Goal: Task Accomplishment & Management: Complete application form

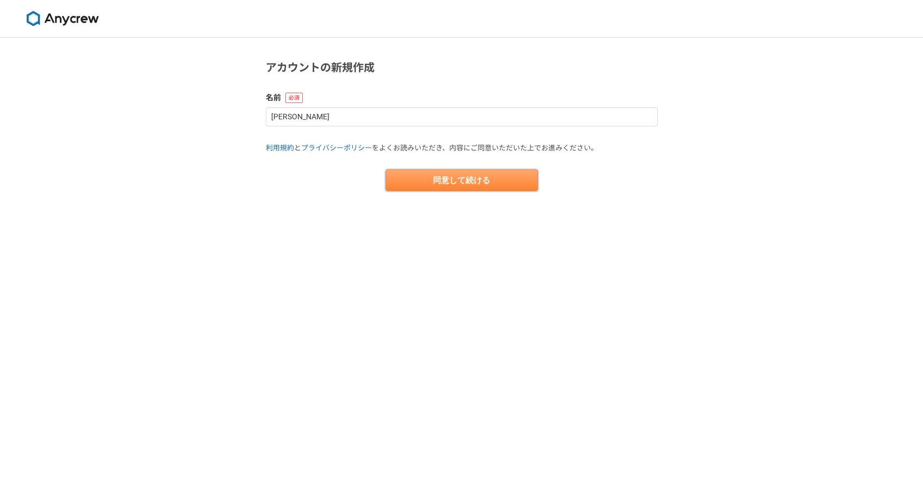
click at [460, 177] on button "同意して続ける" at bounding box center [461, 180] width 152 height 22
select select "13"
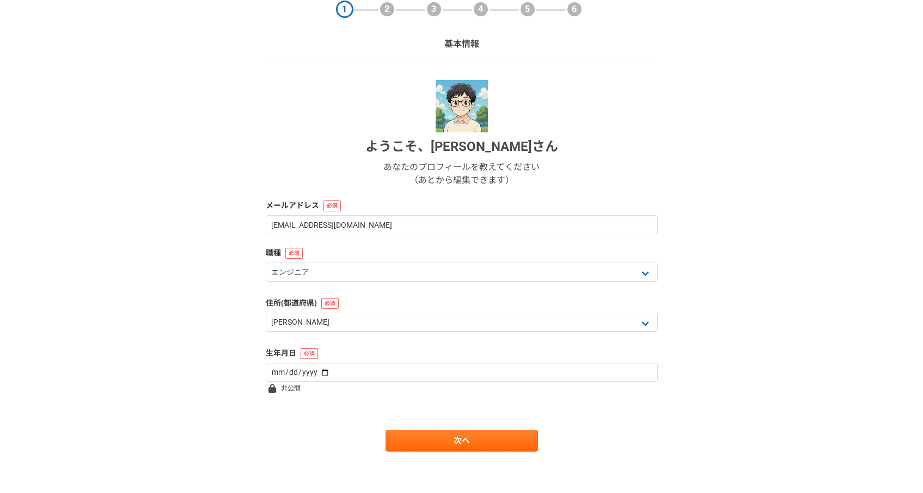
scroll to position [50, 0]
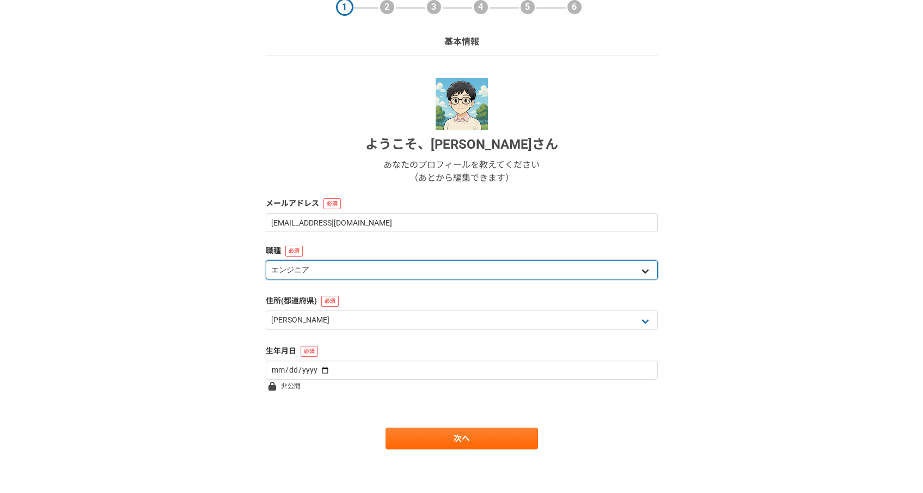
click at [401, 270] on select "エンジニア デザイナー ライター 営業 マーケティング 企画・事業開発 バックオフィス その他" at bounding box center [462, 269] width 392 height 19
select select "7"
click at [266, 260] on select "エンジニア デザイナー ライター 営業 マーケティング 企画・事業開発 バックオフィス その他" at bounding box center [462, 269] width 392 height 19
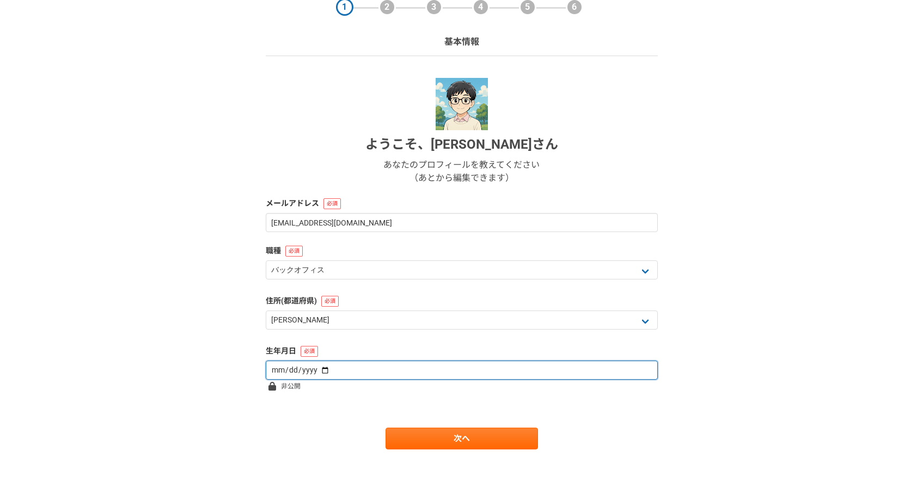
click at [325, 371] on input "date" at bounding box center [462, 369] width 392 height 19
type input "[DATE]"
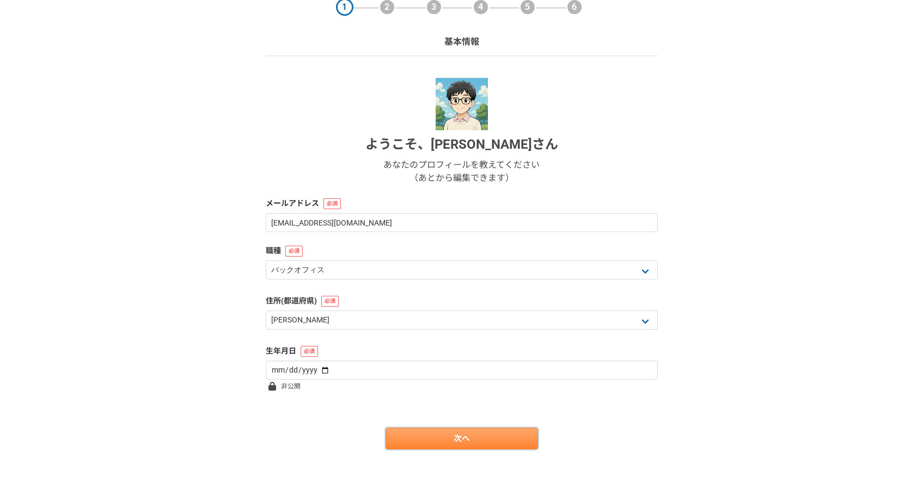
click at [413, 443] on link "次へ" at bounding box center [461, 438] width 152 height 22
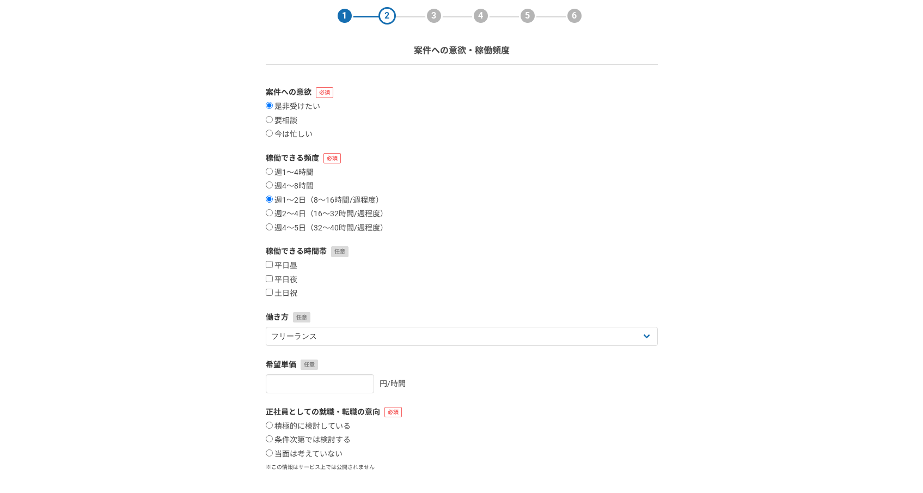
scroll to position [43, 0]
click at [273, 214] on label "週2〜4日（16〜32時間/週程度）" at bounding box center [327, 212] width 122 height 10
click at [273, 214] on input "週2〜4日（16〜32時間/週程度）" at bounding box center [269, 210] width 7 height 7
radio input "true"
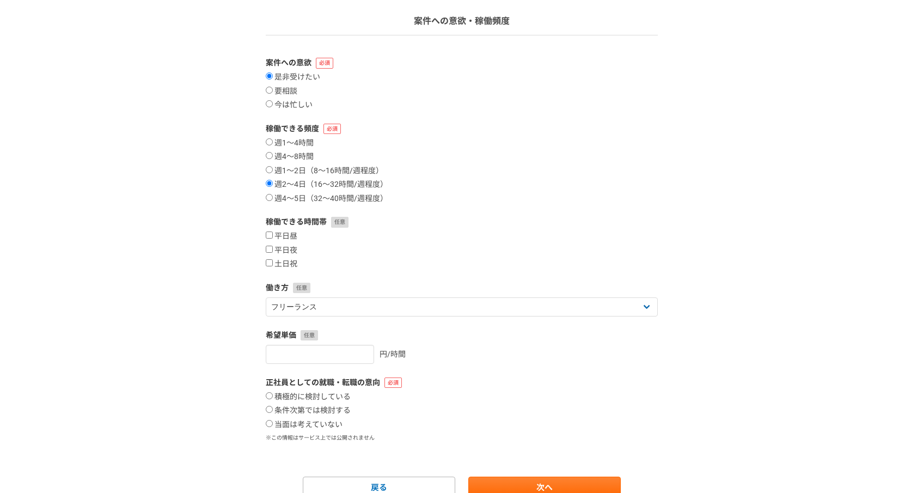
scroll to position [73, 0]
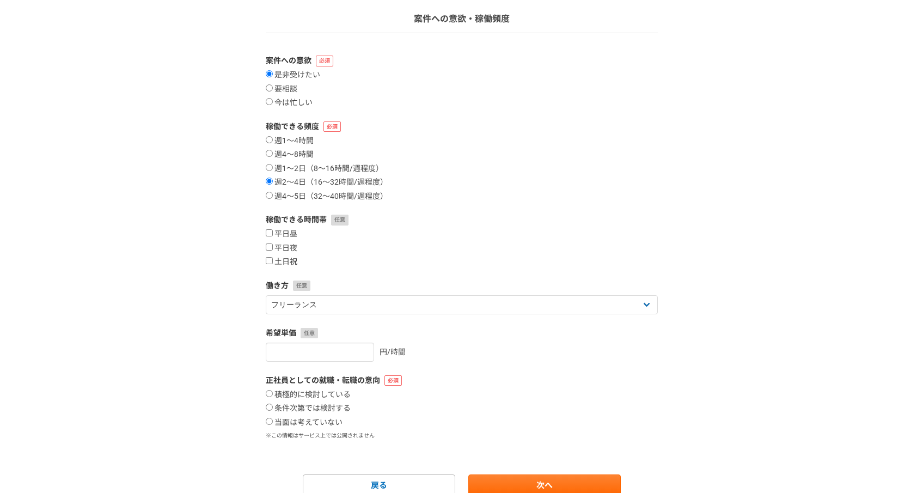
click at [268, 266] on label "土日祝" at bounding box center [282, 262] width 32 height 10
click at [268, 264] on input "土日祝" at bounding box center [269, 260] width 7 height 7
checkbox input "true"
click at [270, 247] on input "平日夜" at bounding box center [269, 246] width 7 height 7
checkbox input "true"
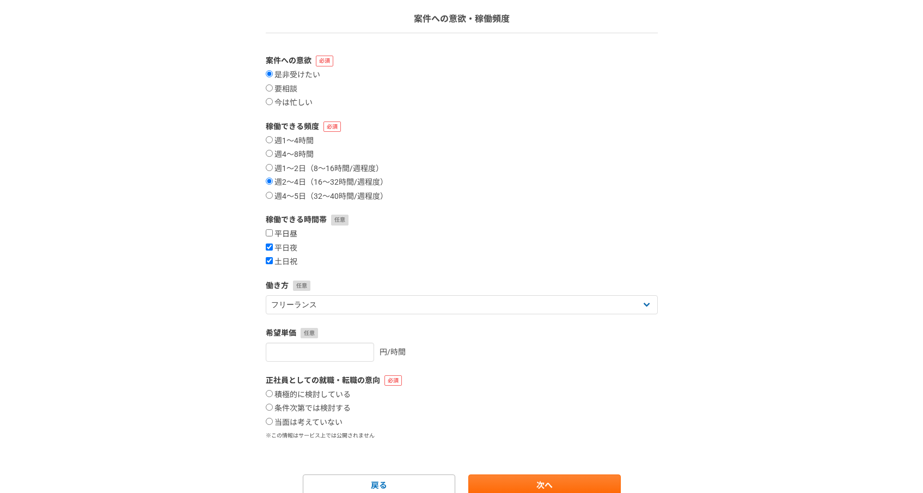
click at [270, 232] on input "平日昼" at bounding box center [269, 232] width 7 height 7
checkbox input "true"
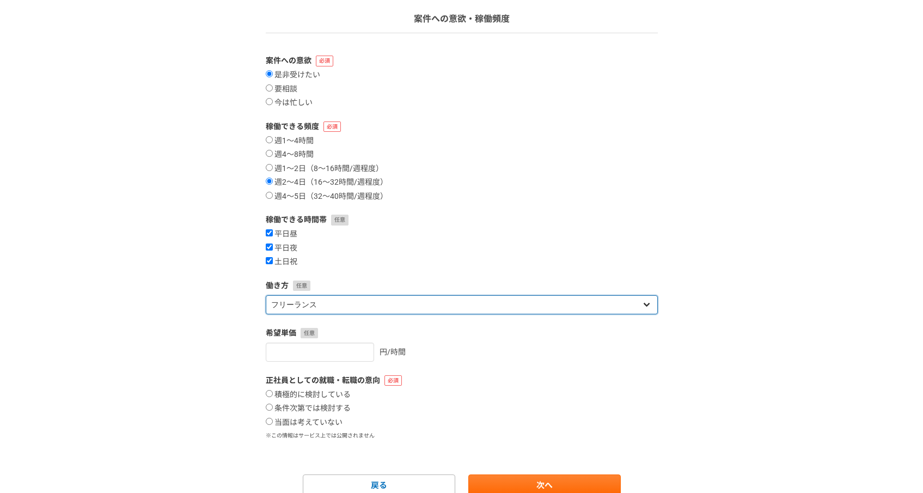
click at [325, 305] on select "フリーランス 副業 その他" at bounding box center [462, 304] width 392 height 19
click at [266, 295] on select "フリーランス 副業 その他" at bounding box center [462, 304] width 392 height 19
click at [325, 305] on select "フリーランス 副業 その他" at bounding box center [462, 304] width 392 height 19
select select "sidejob"
click at [266, 295] on select "フリーランス 副業 その他" at bounding box center [462, 304] width 392 height 19
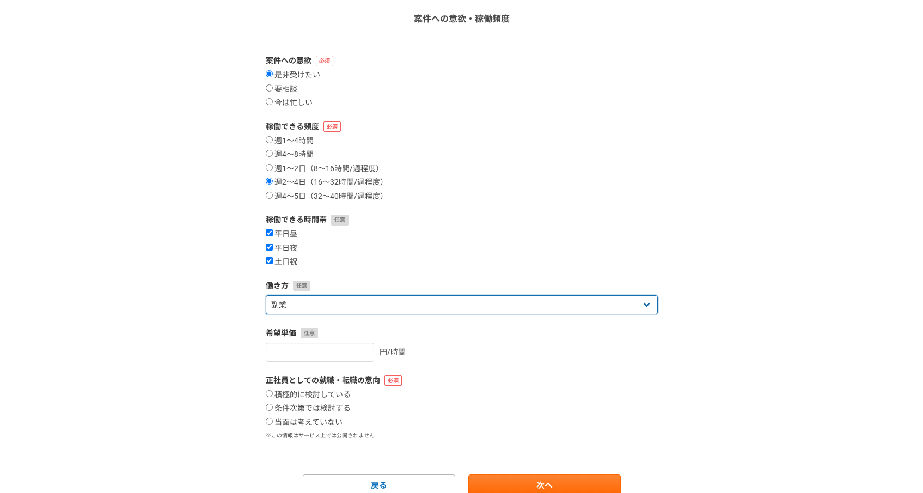
scroll to position [120, 0]
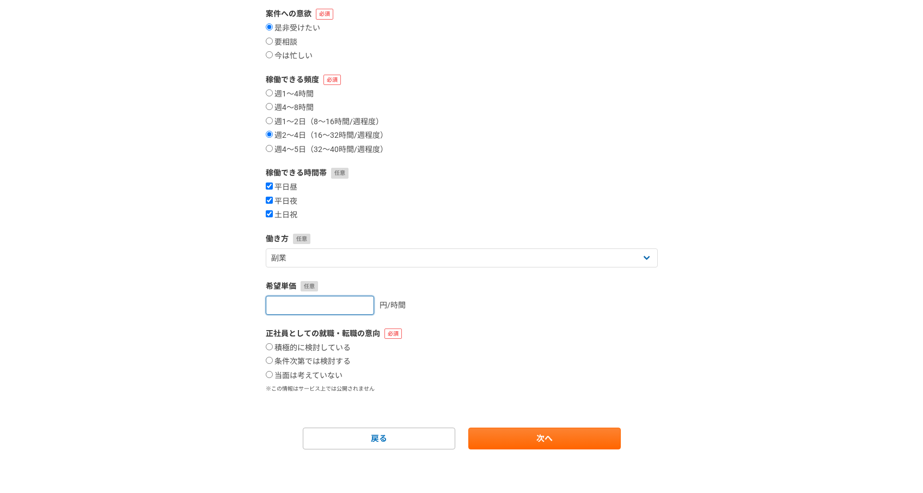
click at [285, 313] on input "number" at bounding box center [320, 305] width 108 height 19
type input "[DATE]"
click at [270, 358] on input "条件次第では検討する" at bounding box center [269, 359] width 7 height 7
radio input "true"
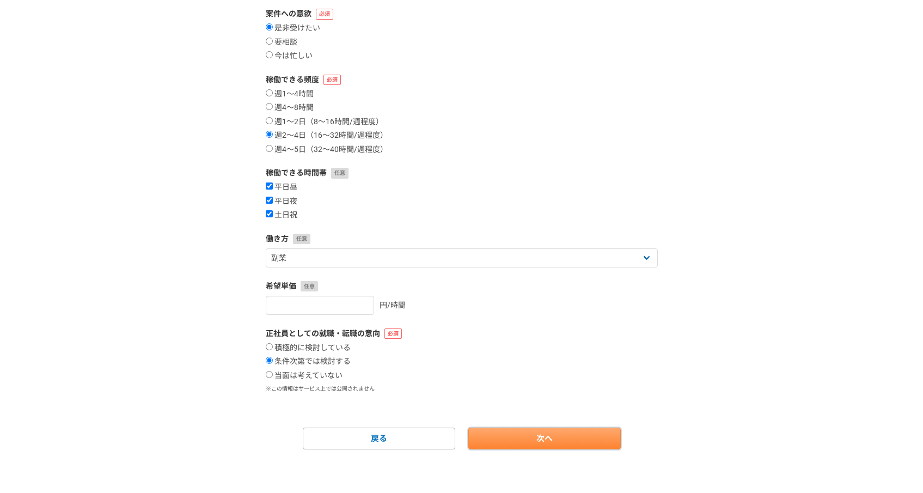
click at [542, 441] on link "次へ" at bounding box center [544, 438] width 152 height 22
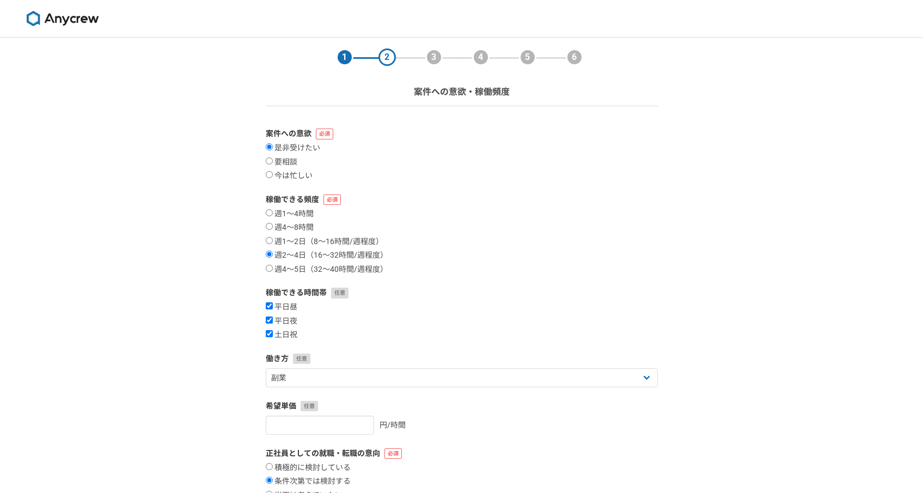
select select
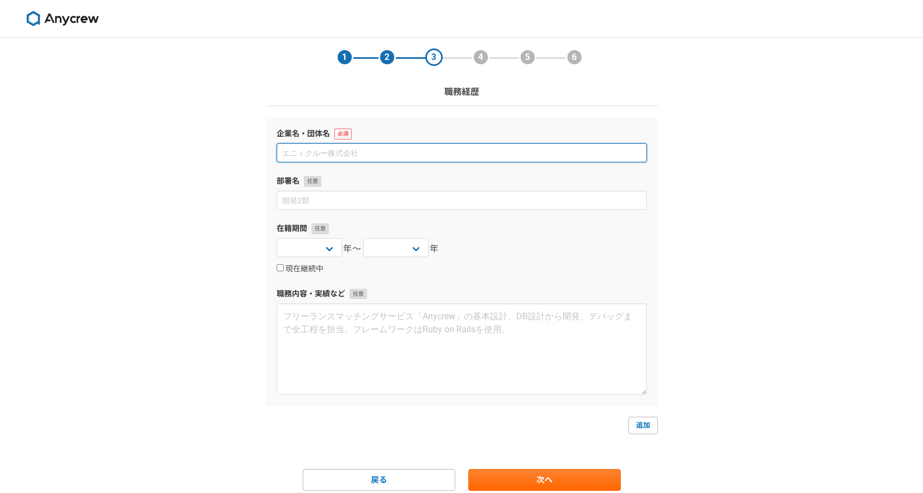
click at [396, 150] on input at bounding box center [461, 152] width 370 height 19
click at [338, 147] on input at bounding box center [461, 152] width 370 height 19
type input "か"
type input "べ"
type input "ヴェオリアジャパン合同会社"
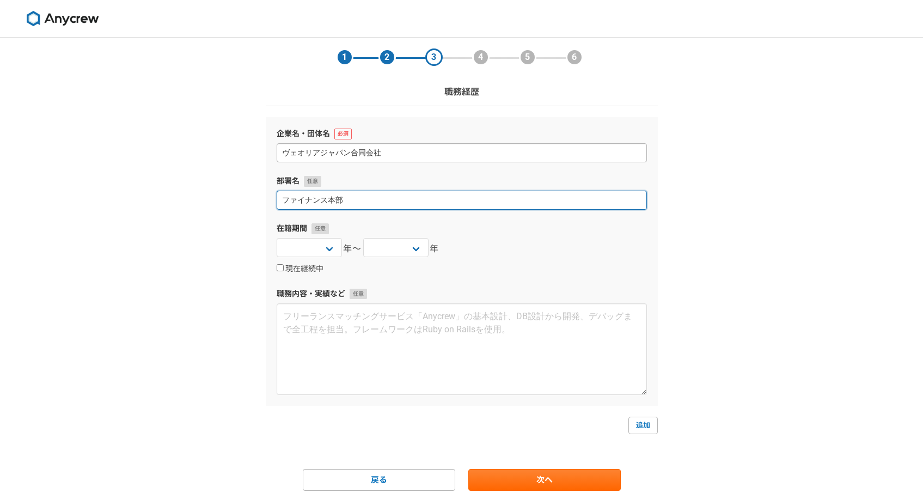
type input "ファイナンス本部"
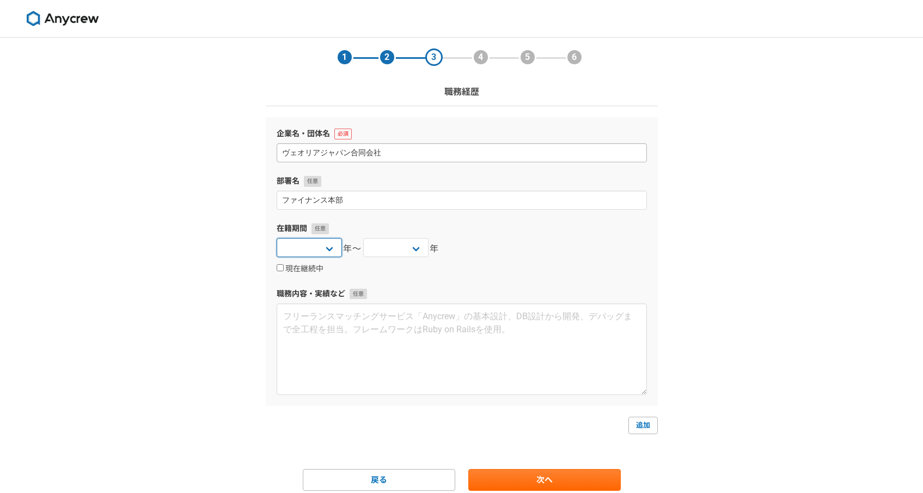
select select "[DATE]"
click at [276, 238] on select "[DATE] [DATE] [DATE] [DATE] [DATE] [DATE] [DATE] [DATE] [DATE] [DATE] [DATE] [D…" at bounding box center [308, 247] width 65 height 19
click at [295, 265] on label "現在継続中" at bounding box center [299, 269] width 47 height 10
click at [284, 265] on input "現在継続中" at bounding box center [279, 267] width 7 height 7
checkbox input "true"
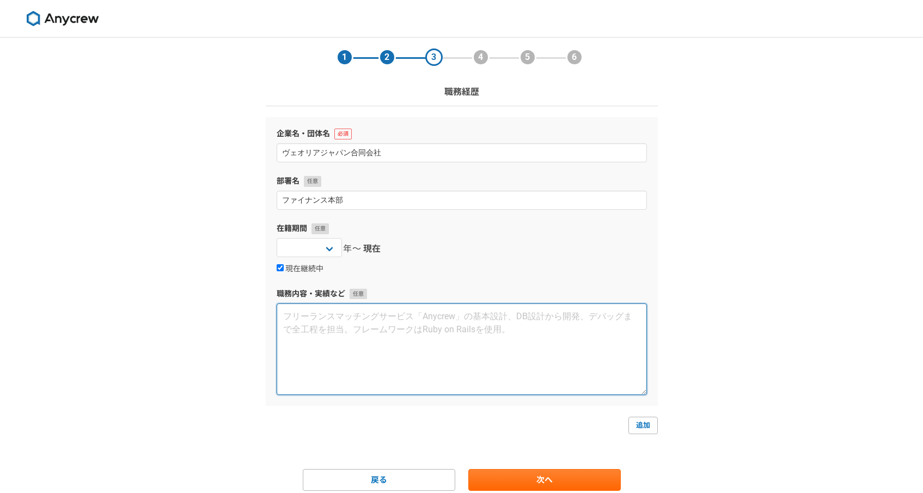
click at [330, 323] on textarea at bounding box center [461, 348] width 370 height 91
click at [375, 303] on textarea at bounding box center [461, 348] width 370 height 91
click at [375, 324] on textarea at bounding box center [461, 348] width 370 height 91
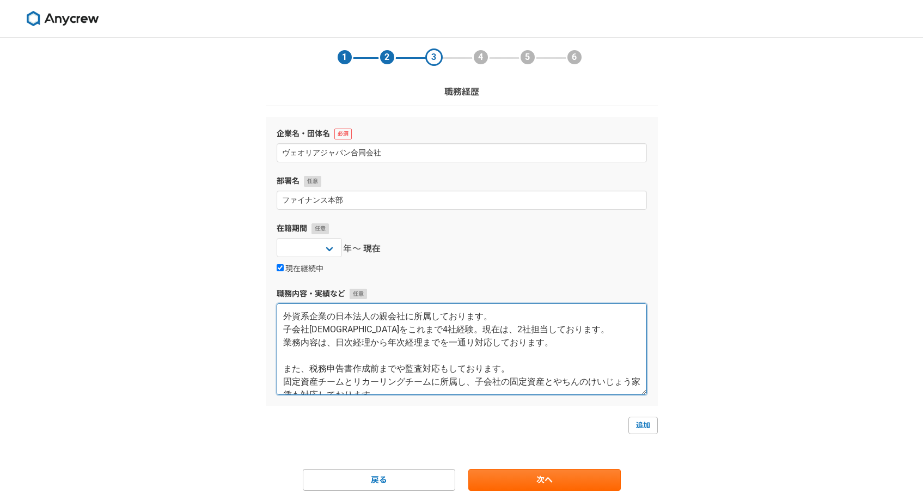
scroll to position [6, 0]
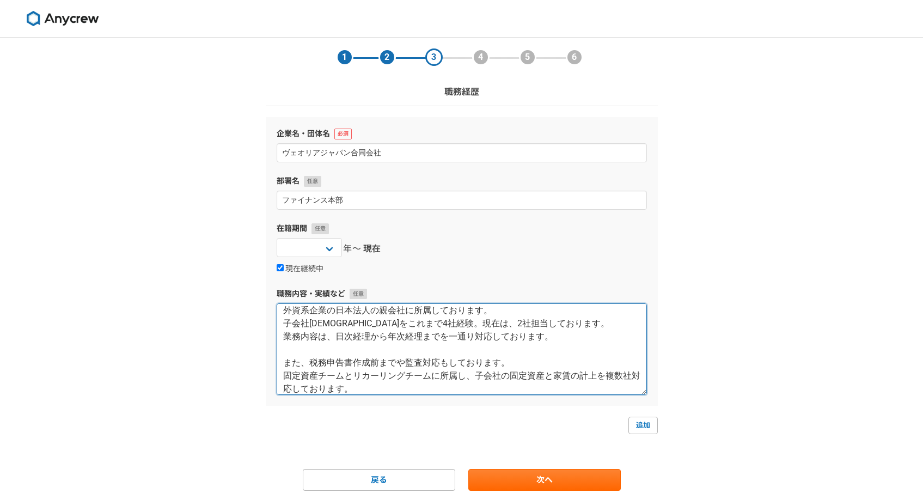
type textarea "外資系企業の日本法人の親会社に所属しております。 子会社[DEMOGRAPHIC_DATA]をこれまで4社経験。現在は、2社担当しております。 業務内容は、日…"
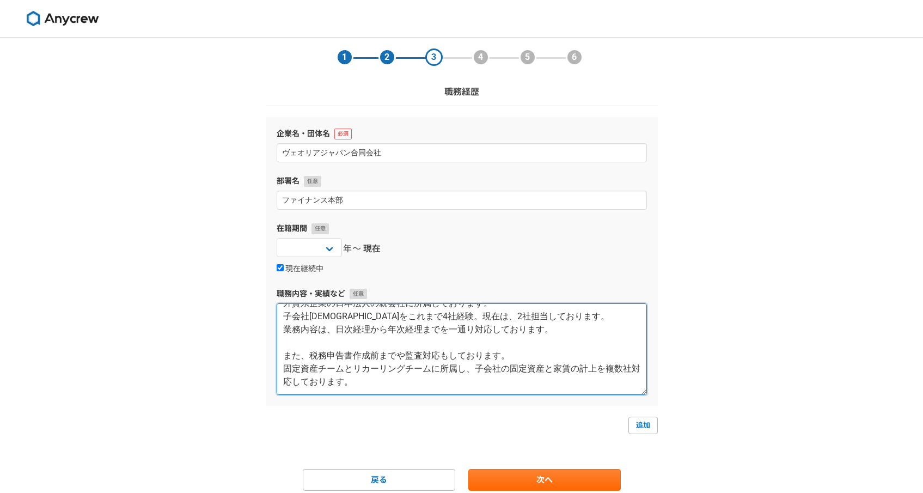
scroll to position [41, 0]
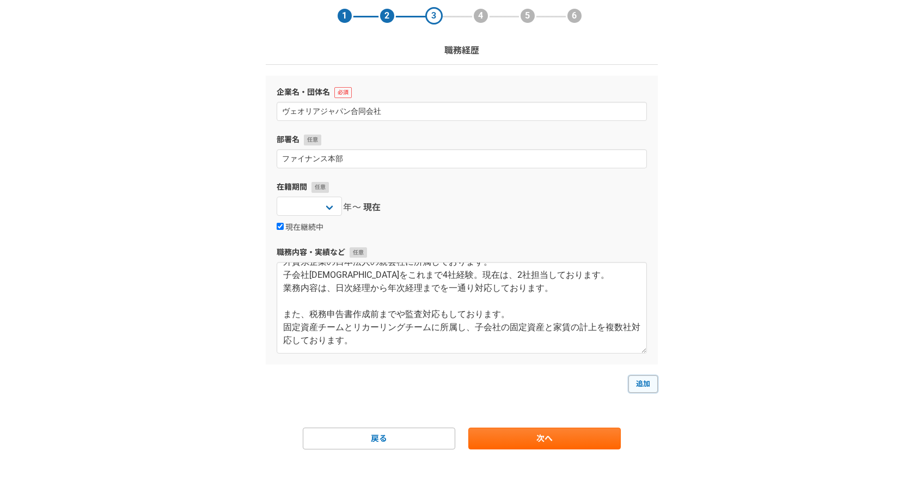
click at [635, 386] on link "追加" at bounding box center [642, 383] width 29 height 17
select select
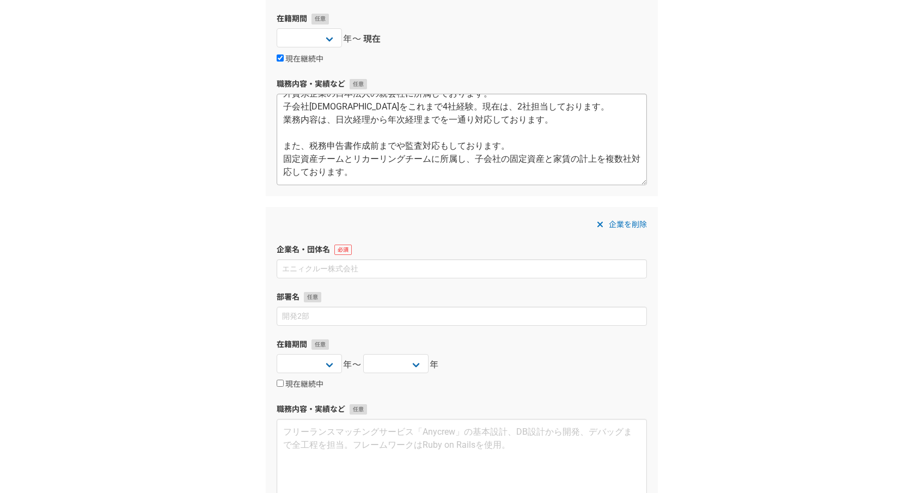
scroll to position [212, 0]
click at [306, 355] on select "[DATE] [DATE] [DATE] [DATE] [DATE] [DATE] [DATE] [DATE] [DATE] [DATE] [DATE] [D…" at bounding box center [308, 361] width 65 height 19
select select "[DATE]"
click at [276, 352] on select "[DATE] [DATE] [DATE] [DATE] [DATE] [DATE] [DATE] [DATE] [DATE] [DATE] [DATE] [D…" at bounding box center [308, 361] width 65 height 19
click at [325, 255] on div "企業名・団体名" at bounding box center [461, 259] width 370 height 34
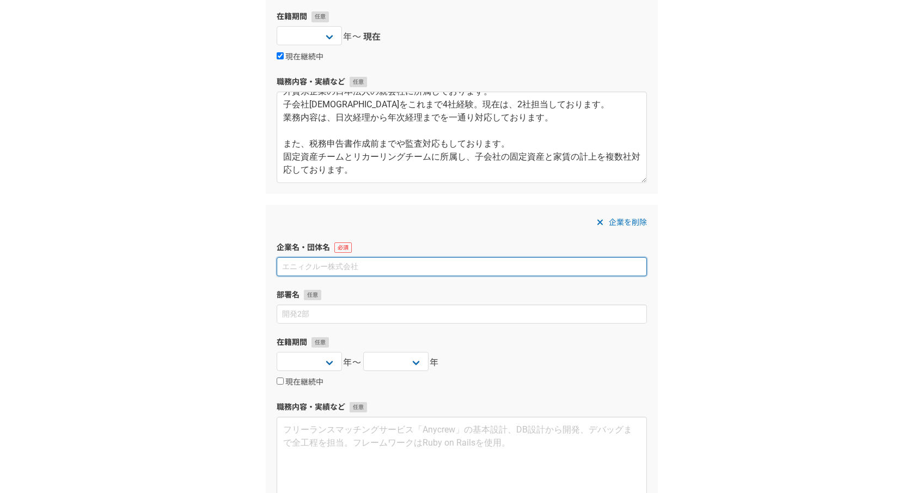
click at [326, 268] on input at bounding box center [461, 266] width 370 height 19
type input "個人事業主"
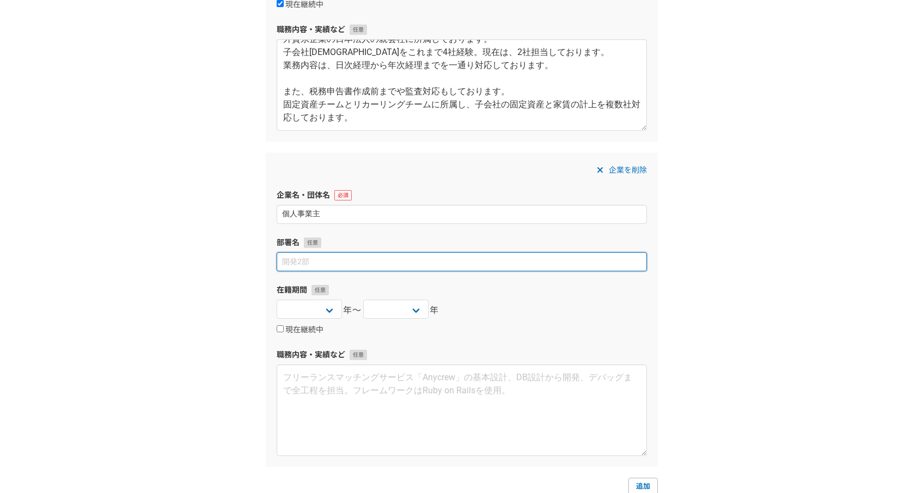
scroll to position [283, 0]
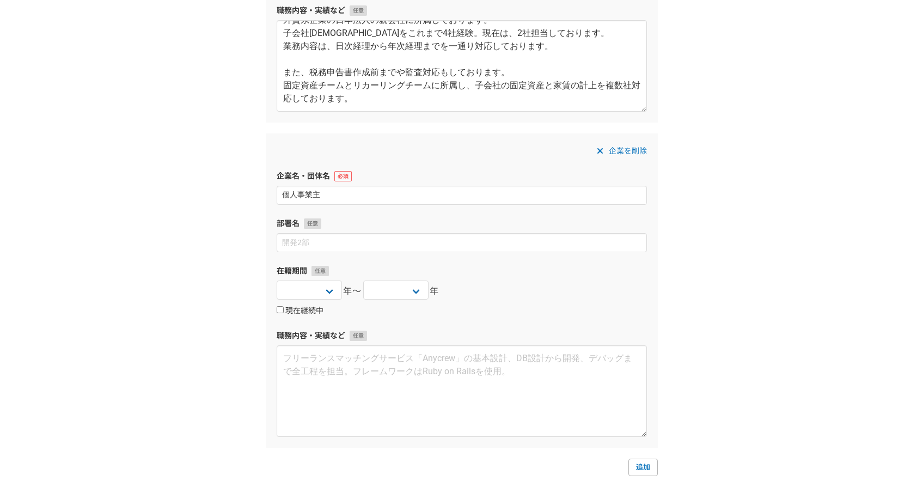
click at [285, 306] on label "現在継続中" at bounding box center [299, 311] width 47 height 10
click at [284, 306] on input "現在継続中" at bounding box center [279, 309] width 7 height 7
checkbox input "true"
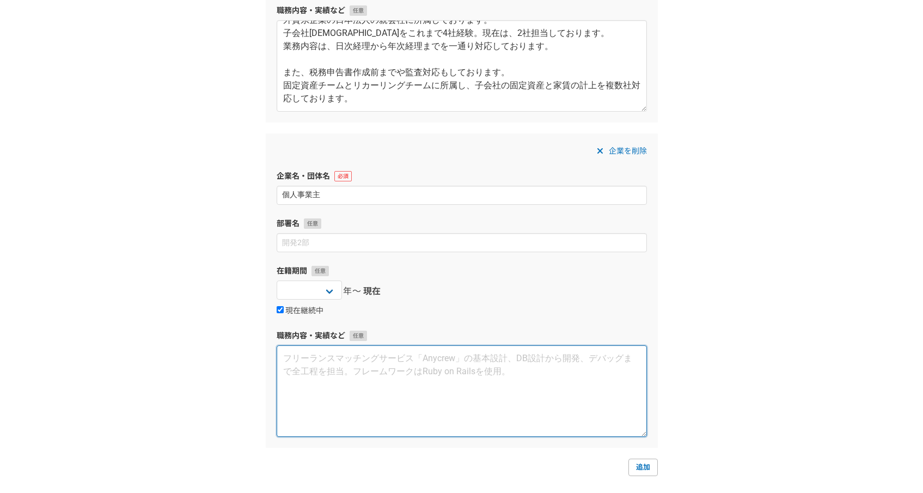
click at [322, 378] on textarea at bounding box center [461, 390] width 370 height 91
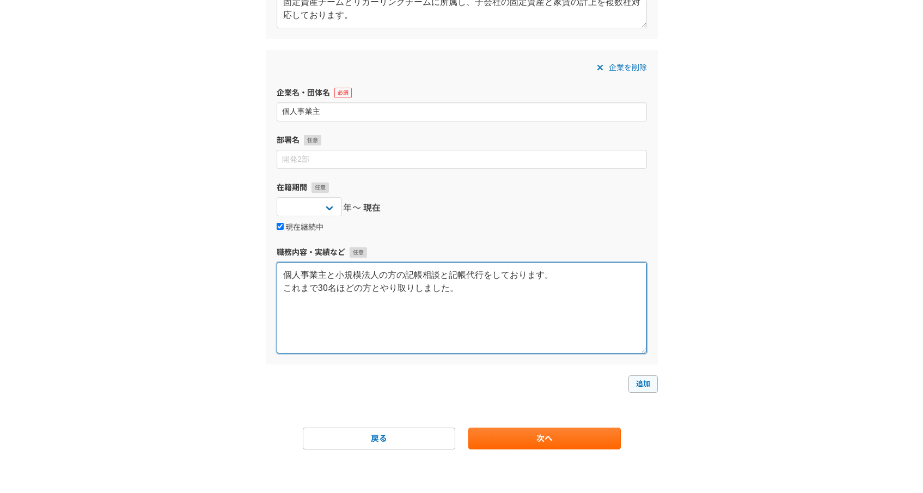
type textarea "個人事業主と小規模法人の方の記帳相談と記帳代行をしております。 これまで30名ほどの方とやり取りしました。"
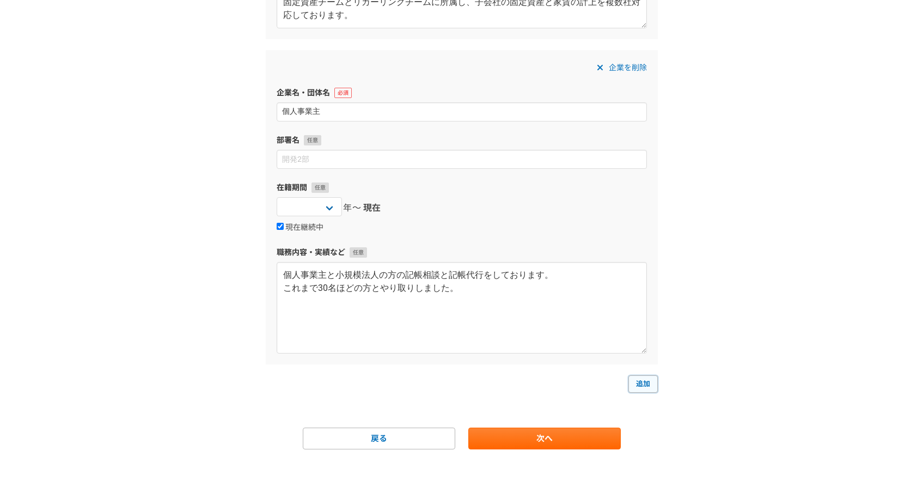
click at [649, 385] on link "追加" at bounding box center [642, 383] width 29 height 17
select select
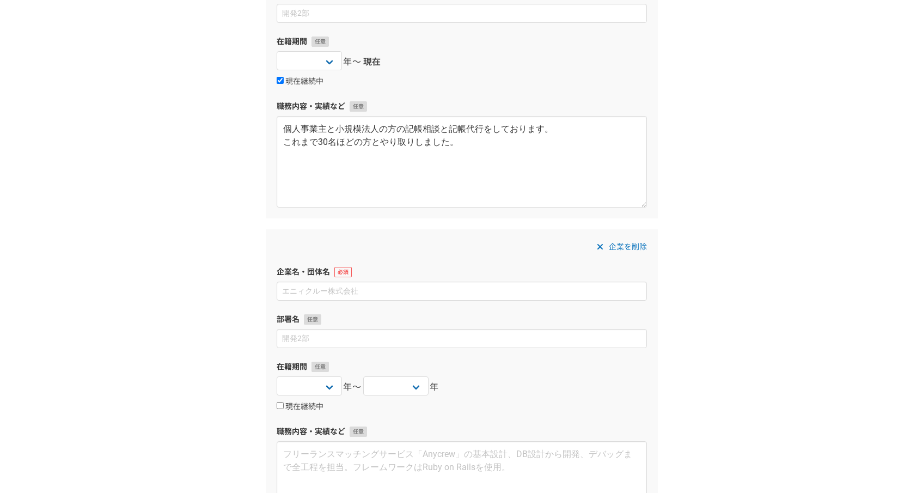
scroll to position [586, 0]
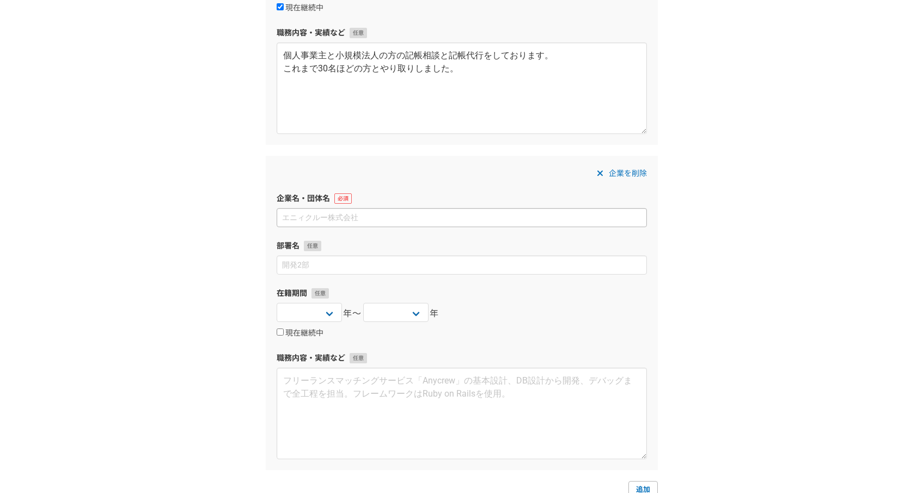
click at [373, 217] on input at bounding box center [461, 217] width 370 height 19
type input "株式会社アニメイトホールディングス"
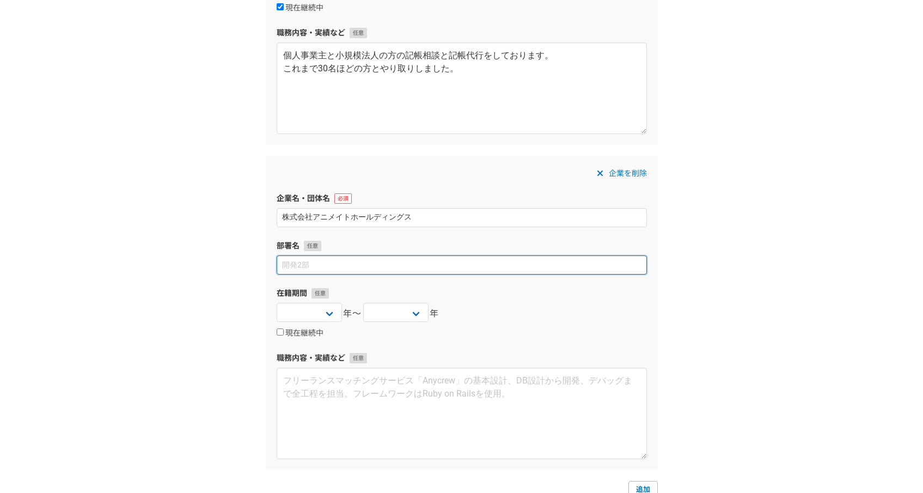
click at [336, 268] on input at bounding box center [461, 264] width 370 height 19
type input "け"
type input "戦略経理部"
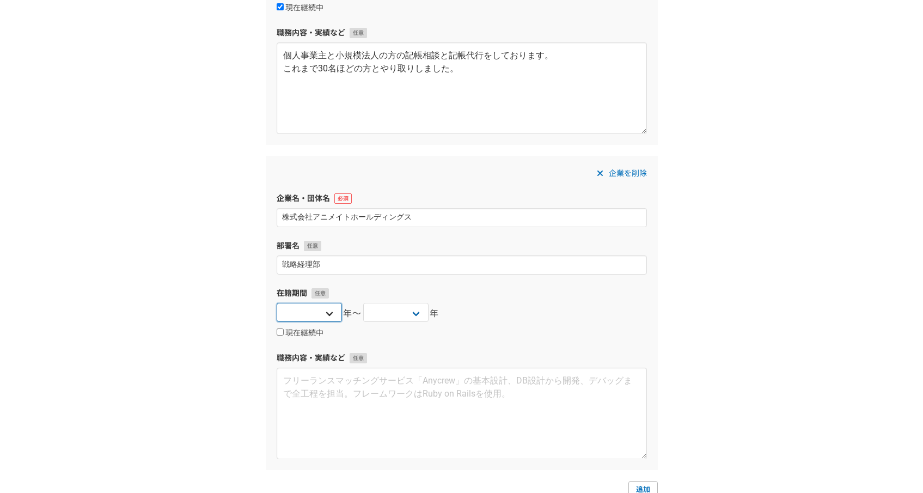
click at [309, 314] on select "[DATE] [DATE] [DATE] [DATE] [DATE] [DATE] [DATE] [DATE] [DATE] [DATE] [DATE] [D…" at bounding box center [308, 312] width 65 height 19
select select "[DATE]"
click at [276, 303] on select "[DATE] [DATE] [DATE] [DATE] [DATE] [DATE] [DATE] [DATE] [DATE] [DATE] [DATE] [D…" at bounding box center [308, 312] width 65 height 19
click at [397, 315] on select "[DATE] [DATE] [DATE] [DATE] [DATE] [DATE] [DATE] [DATE] [DATE] [DATE] [DATE] [D…" at bounding box center [395, 312] width 65 height 19
click at [363, 303] on select "[DATE] [DATE] [DATE] [DATE] [DATE] [DATE] [DATE] [DATE] [DATE] [DATE] [DATE] [D…" at bounding box center [395, 312] width 65 height 19
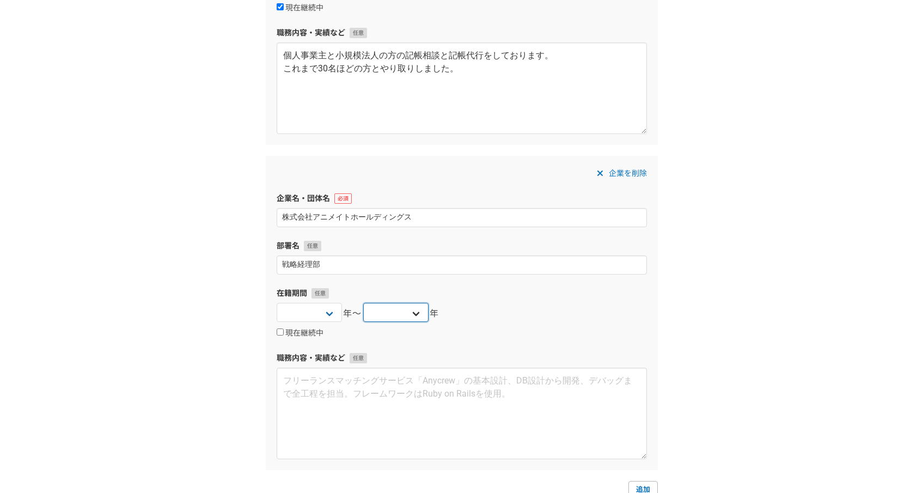
click at [396, 317] on select "[DATE] [DATE] [DATE] [DATE] [DATE] [DATE] [DATE] [DATE] [DATE] [DATE] [DATE] [D…" at bounding box center [395, 312] width 65 height 19
select select "[DATE]"
click at [363, 303] on select "[DATE] [DATE] [DATE] [DATE] [DATE] [DATE] [DATE] [DATE] [DATE] [DATE] [DATE] [D…" at bounding box center [395, 312] width 65 height 19
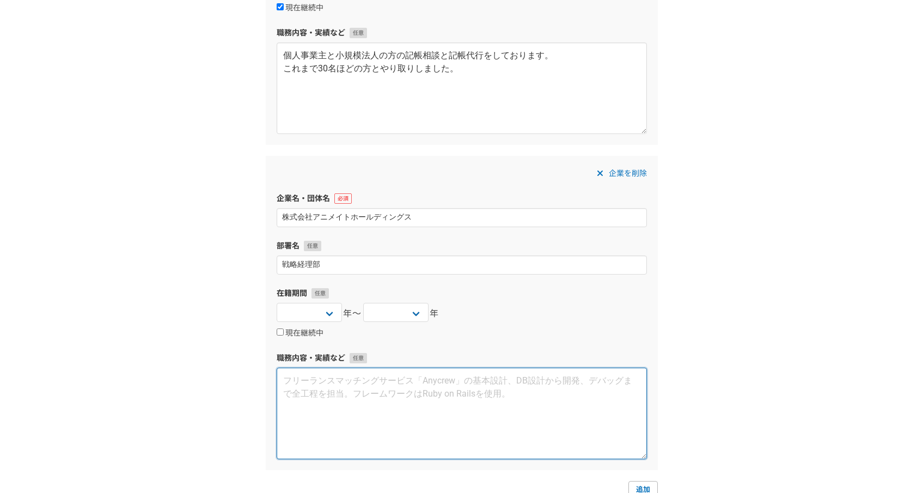
click at [291, 380] on textarea at bounding box center [461, 412] width 370 height 91
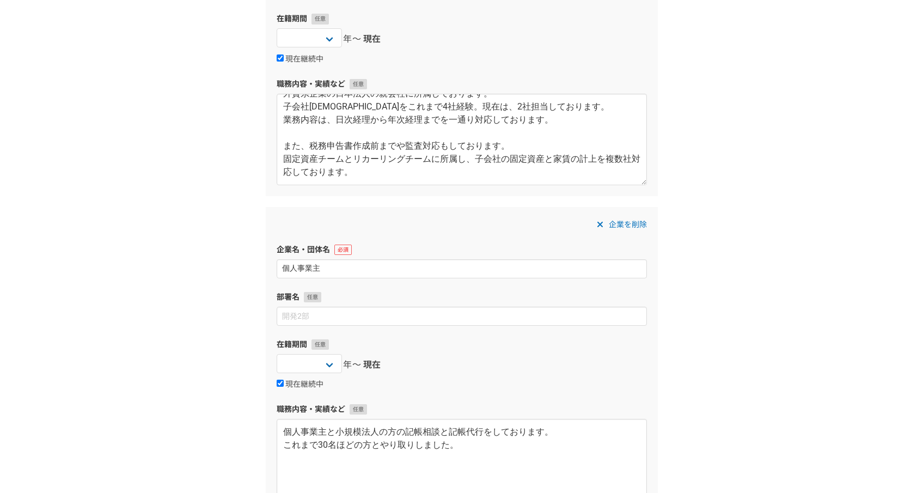
scroll to position [181, 0]
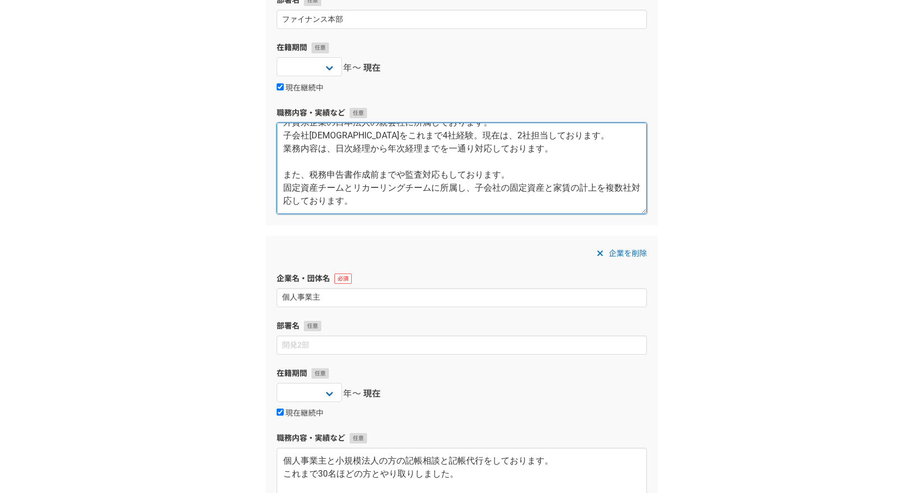
click at [367, 204] on textarea "外資系企業の日本法人の親会社に所属しております。 子会社[DEMOGRAPHIC_DATA]をこれまで4社経験。現在は、2社担当しております。 業務内容は、日…" at bounding box center [461, 167] width 370 height 91
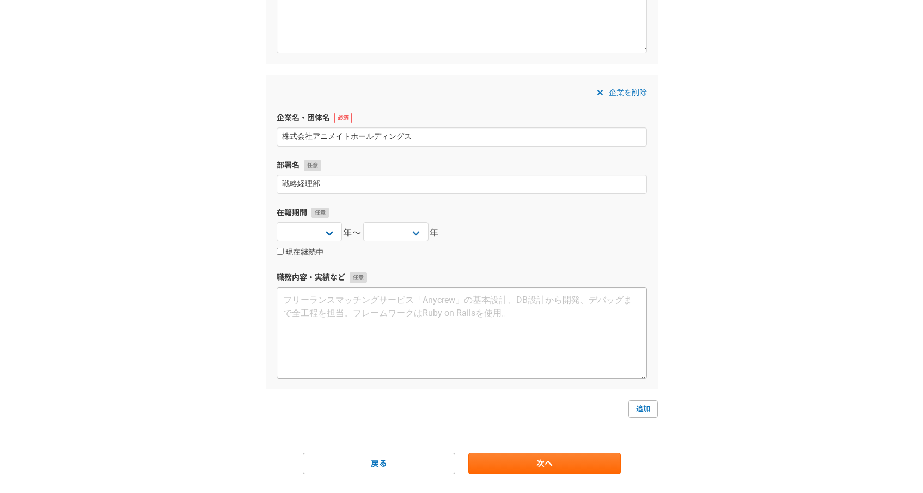
scroll to position [667, 0]
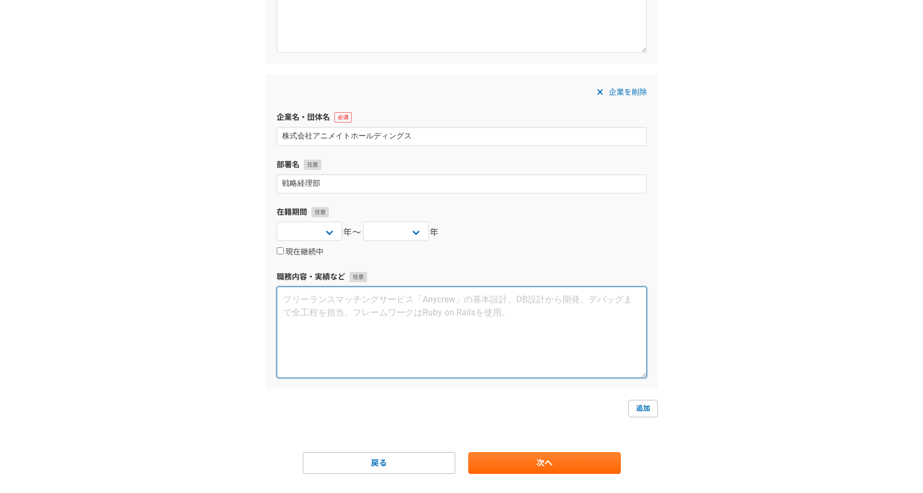
click at [364, 315] on textarea at bounding box center [461, 331] width 370 height 91
paste textarea "外資系企業の日本法人の親会社に所属しております。 子会社[DEMOGRAPHIC_DATA]をこれまで4社経験。現在は、2社担当しております。 業務内容は、日…"
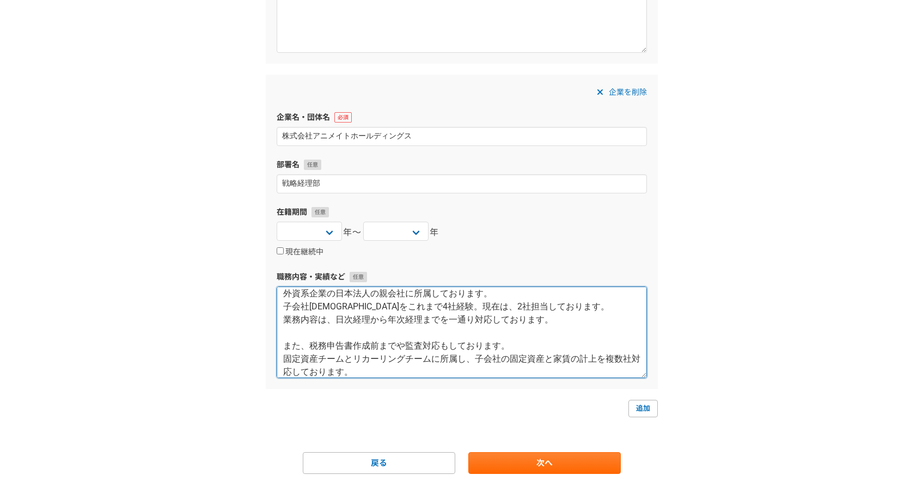
scroll to position [0, 0]
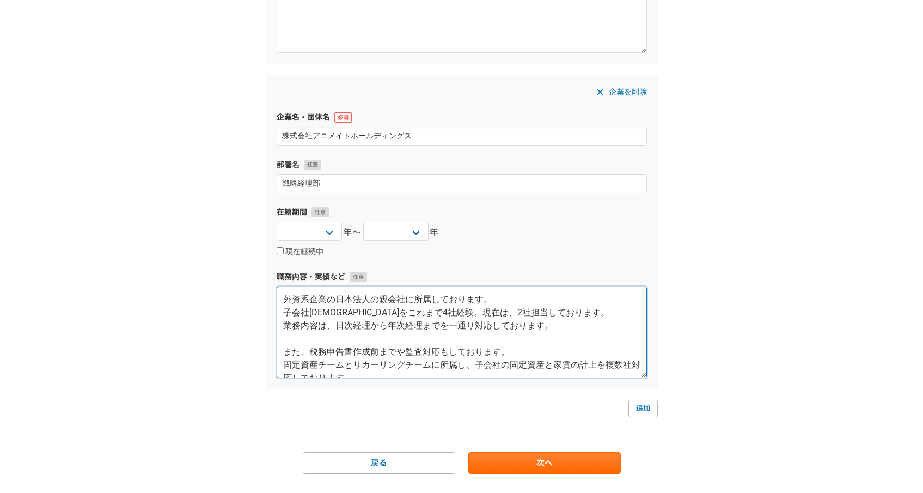
drag, startPoint x: 284, startPoint y: 299, endPoint x: 410, endPoint y: 299, distance: 126.3
click at [410, 299] on textarea "外資系企業の日本法人の親会社に所属しております。 子会社[DEMOGRAPHIC_DATA]をこれまで4社経験。現在は、2社担当しております。 業務内容は、日…" at bounding box center [461, 331] width 370 height 91
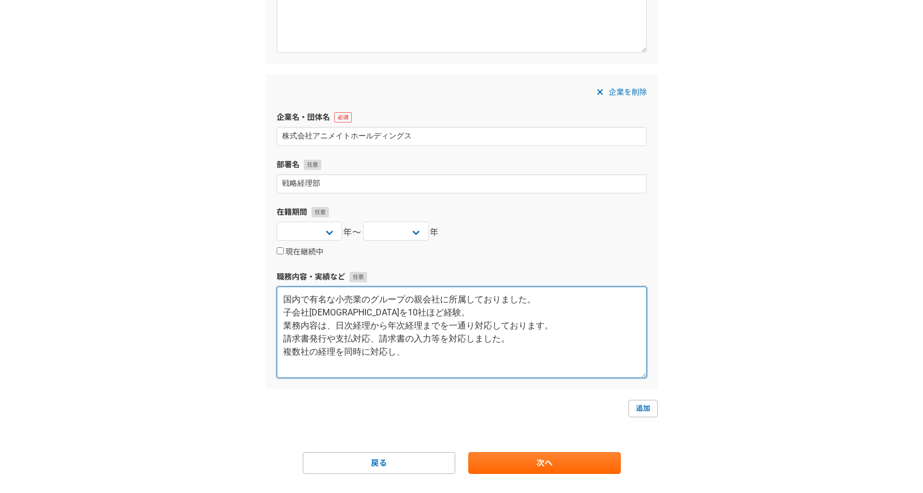
click at [453, 360] on textarea "国内で有名な小売業のグループの親会社に所属しておりました。 子会社[DEMOGRAPHIC_DATA]を10社ほど経験。 業務内容は、日次経理から年次経理まで…" at bounding box center [461, 331] width 370 height 91
drag, startPoint x: 501, startPoint y: 328, endPoint x: 530, endPoint y: 327, distance: 28.3
click at [530, 327] on textarea "国内で有名な小売業のグループの親会社に所属しておりました。 子会社[DEMOGRAPHIC_DATA]を10社ほど経験。 業務内容は、日次経理から年次経理まで…" at bounding box center [461, 331] width 370 height 91
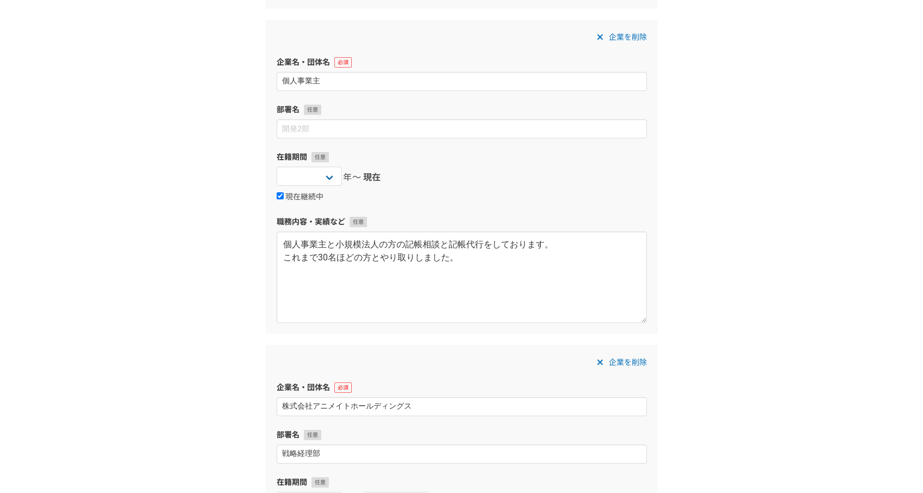
scroll to position [691, 0]
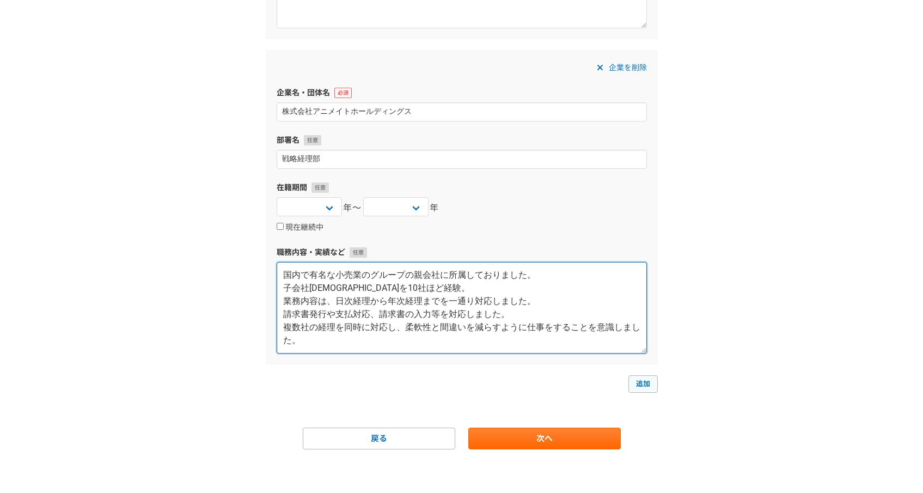
type textarea "国内で有名な小売業のグループの親会社に所属しておりました。 子会社[DEMOGRAPHIC_DATA]を10社ほど経験。 業務内容は、日次経理から年次経理まで…"
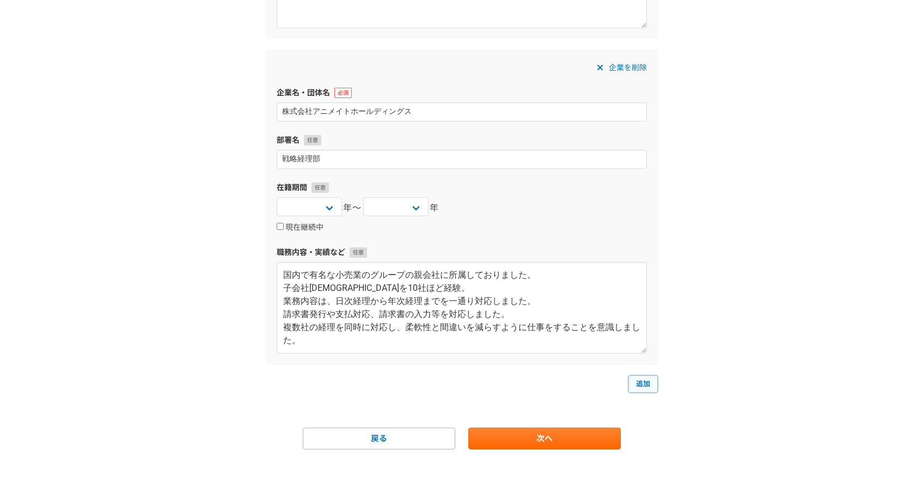
click at [640, 390] on link "追加" at bounding box center [642, 383] width 29 height 17
select select
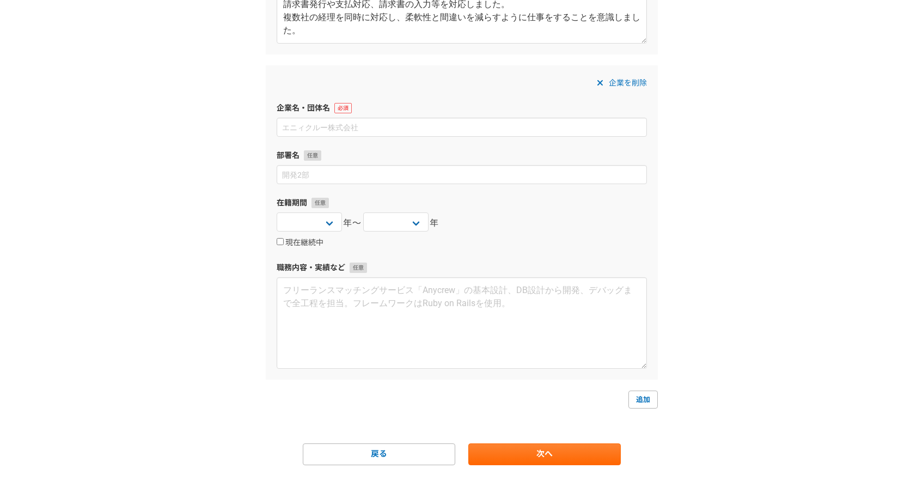
scroll to position [1002, 0]
click at [627, 81] on span "企業を削除" at bounding box center [627, 81] width 38 height 13
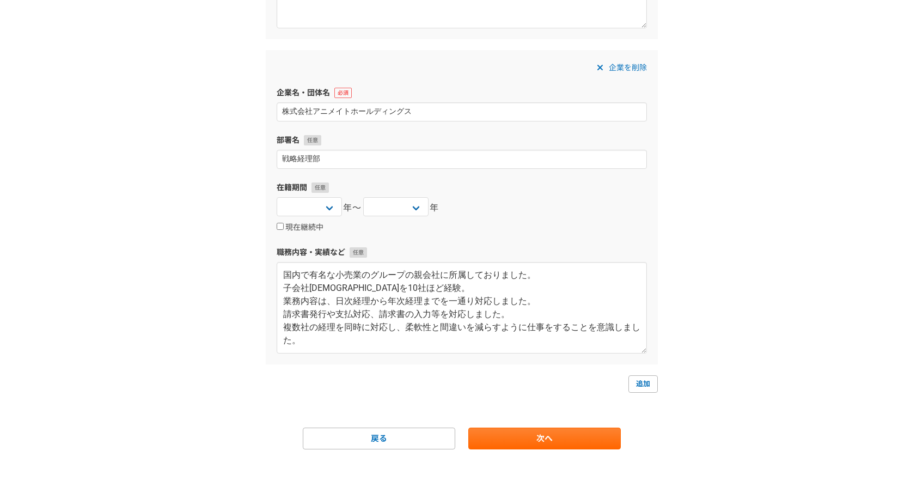
scroll to position [691, 0]
click at [542, 435] on link "次へ" at bounding box center [544, 438] width 152 height 22
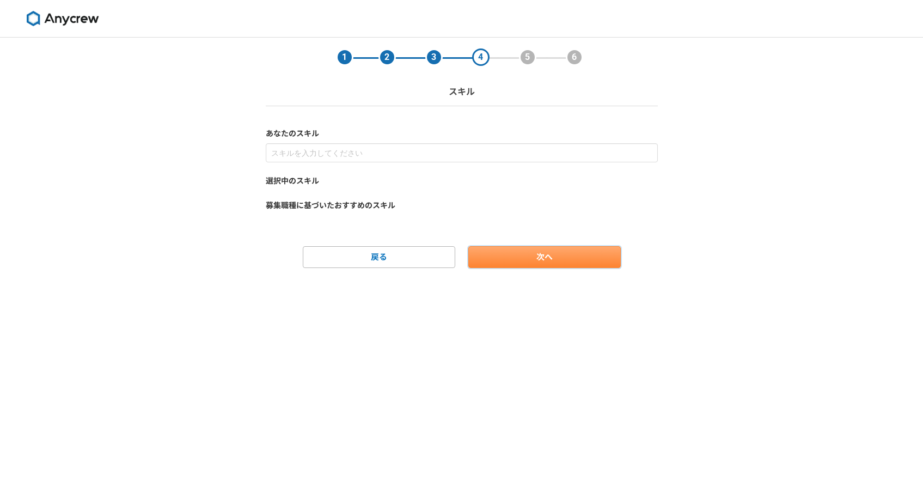
scroll to position [0, 0]
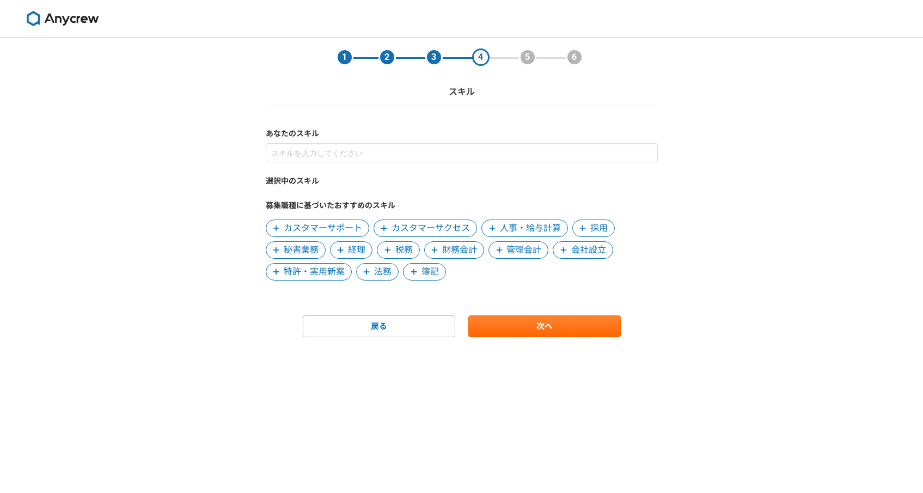
click at [352, 247] on span "経理" at bounding box center [356, 249] width 17 height 13
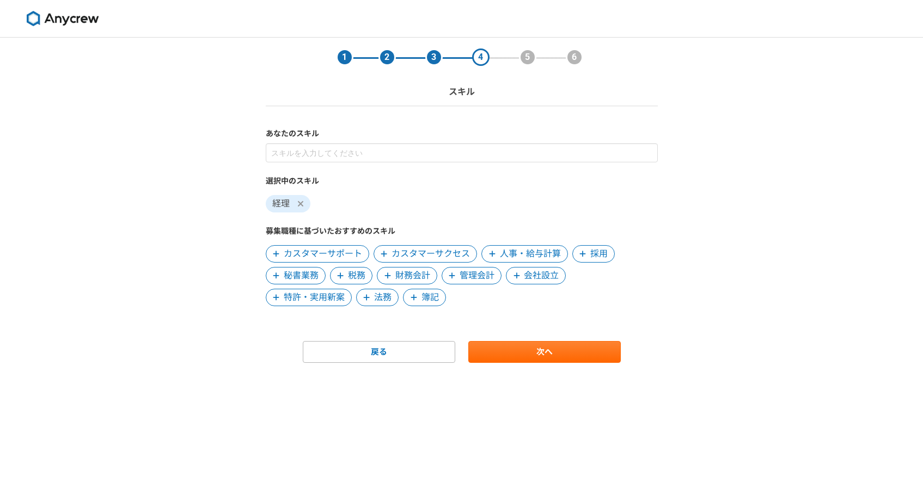
click at [388, 273] on icon at bounding box center [387, 276] width 7 height 8
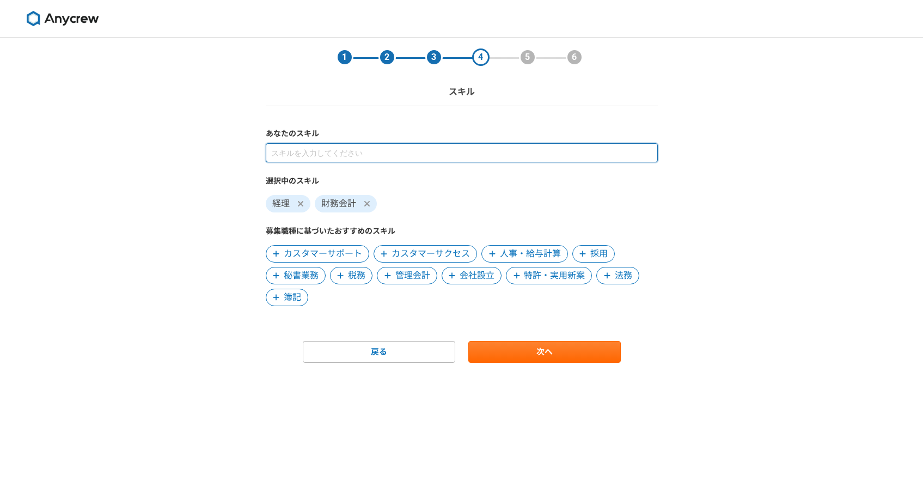
click at [360, 152] on input at bounding box center [462, 152] width 392 height 19
type input "日商簿記2級"
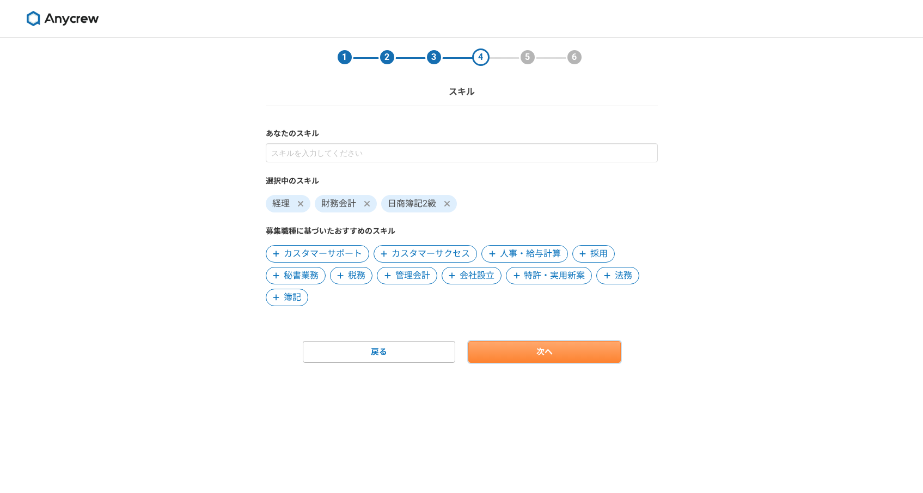
click at [518, 358] on link "次へ" at bounding box center [544, 352] width 152 height 22
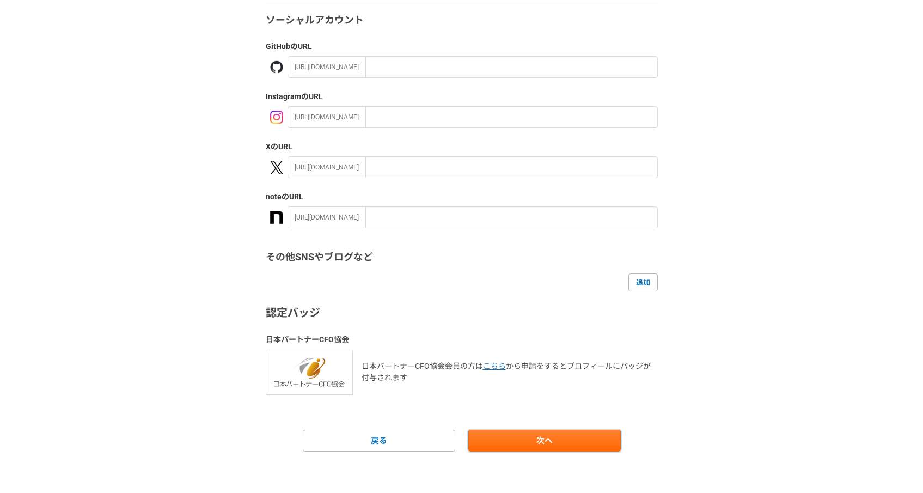
scroll to position [106, 0]
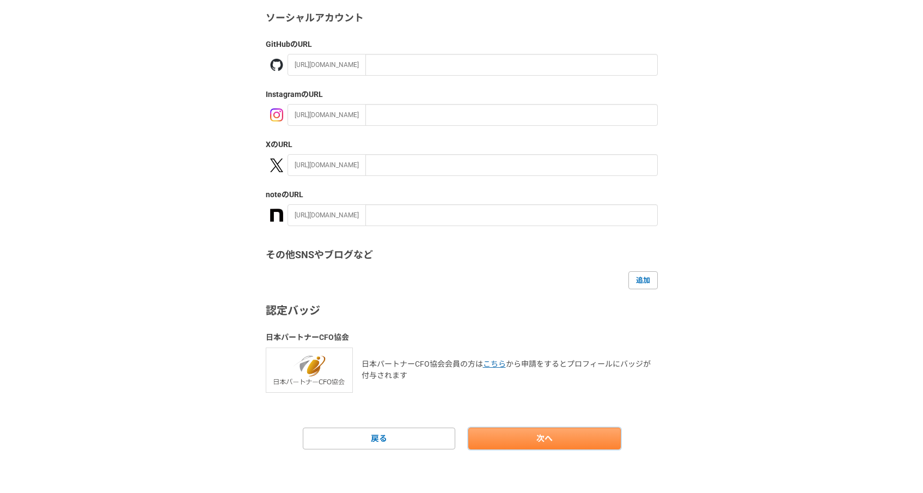
click at [520, 439] on link "次へ" at bounding box center [544, 438] width 152 height 22
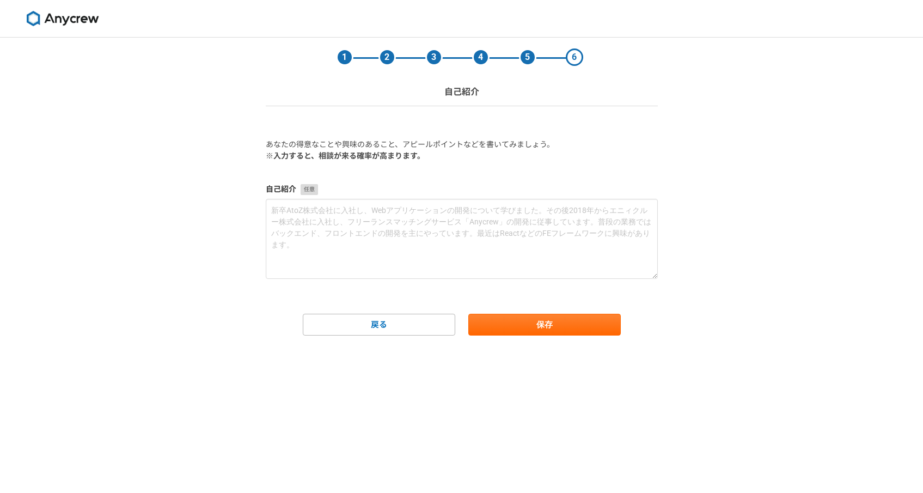
scroll to position [0, 0]
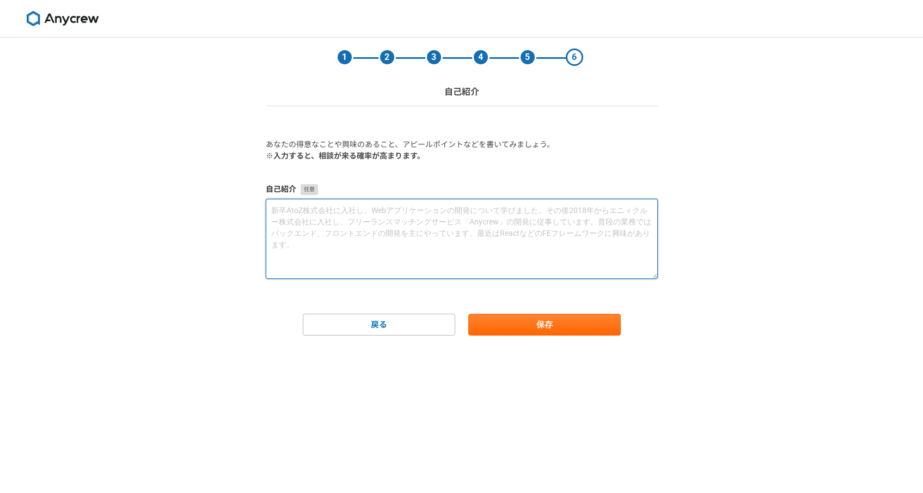
click at [408, 239] on textarea at bounding box center [462, 239] width 392 height 80
paste textarea "loremipsumdol、sitametcon。 adipi、elitseddo。 eiusmo、temp88incididuntutlabor。 et・d…"
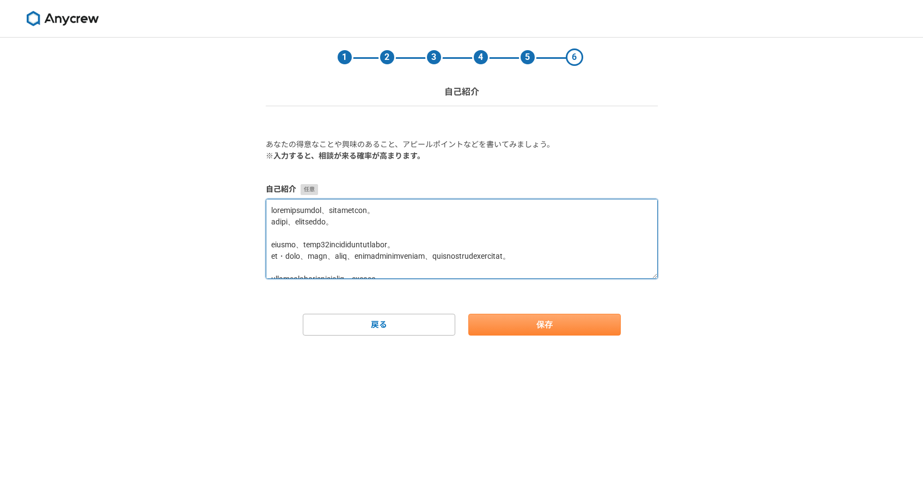
type textarea "loremipsumdol、sitametcon。 adipi、elitseddo。 eiusmo、temp88incididuntutlabor。 et・d…"
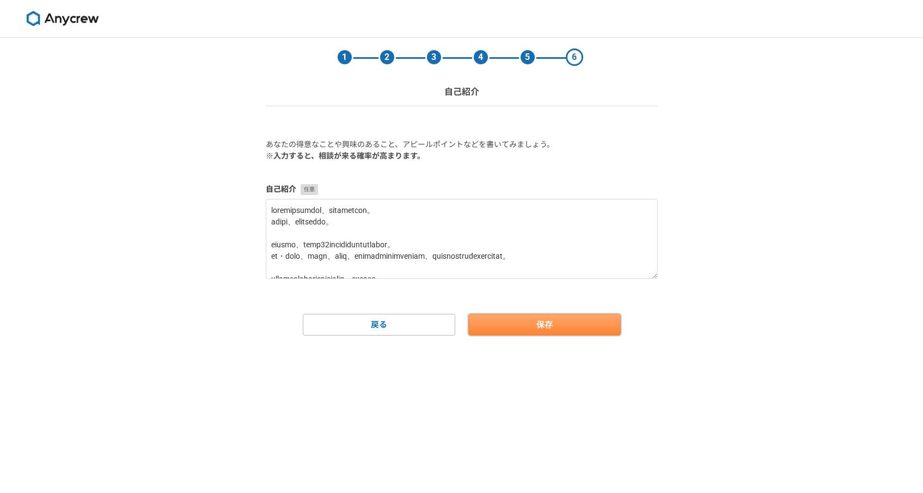
click at [545, 331] on button "保存" at bounding box center [544, 324] width 152 height 22
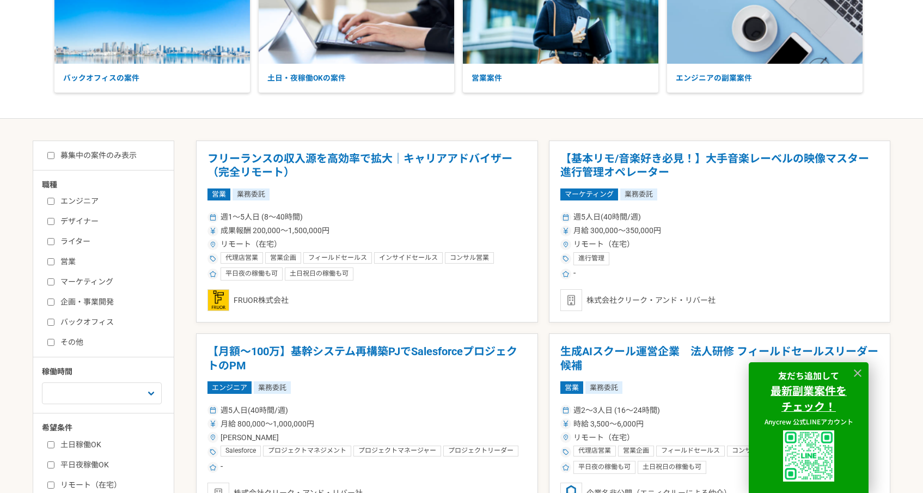
scroll to position [162, 0]
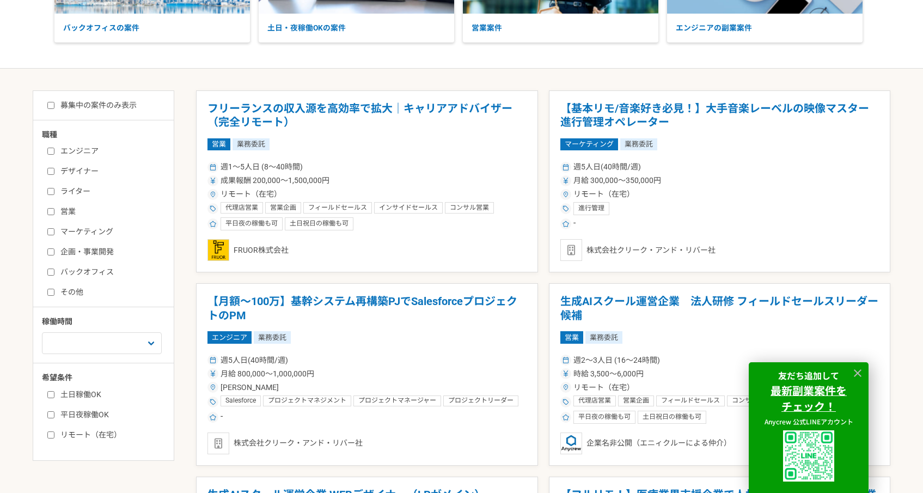
click at [64, 268] on label "バックオフィス" at bounding box center [109, 271] width 125 height 11
click at [54, 268] on input "バックオフィス" at bounding box center [50, 271] width 7 height 7
checkbox input "true"
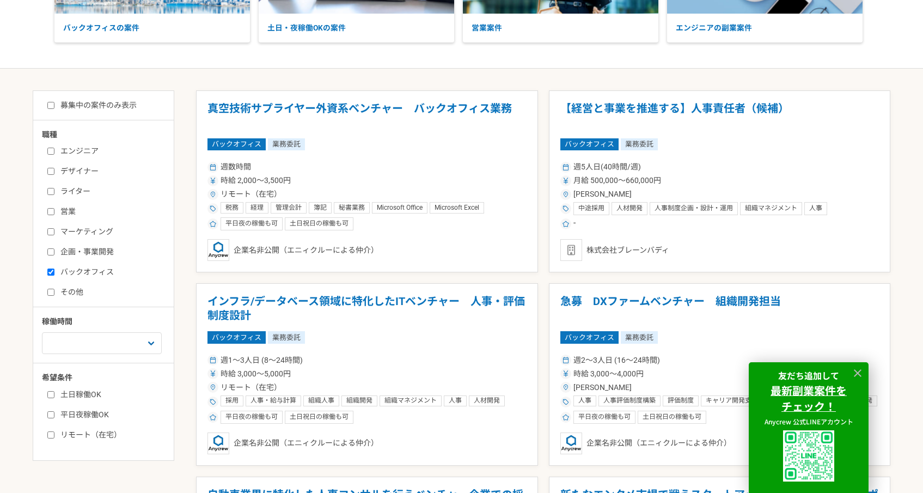
click at [50, 253] on input "企画・事業開発" at bounding box center [50, 251] width 7 height 7
checkbox input "true"
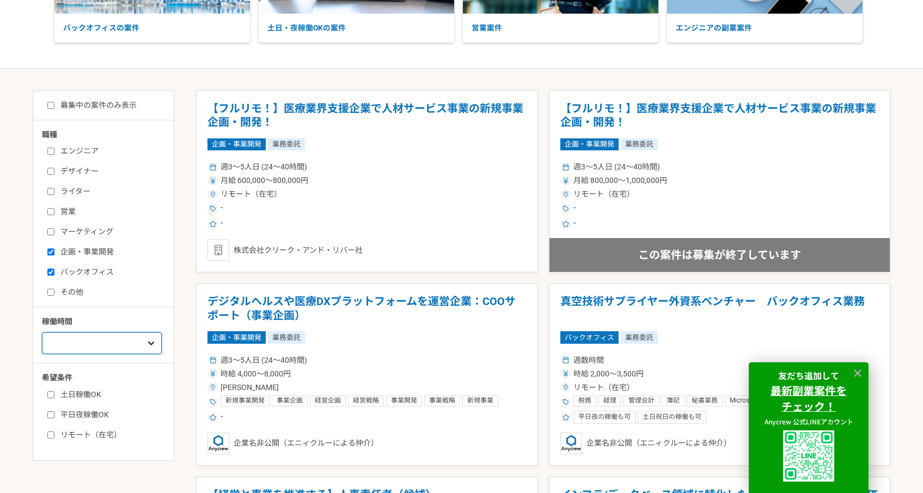
click at [151, 347] on select "週1人日（8時間）以下 週2人日（16時間）以下 週3人日（24時間）以下 週4人日（32時間）以下 週5人日（40時間）以下" at bounding box center [102, 343] width 120 height 22
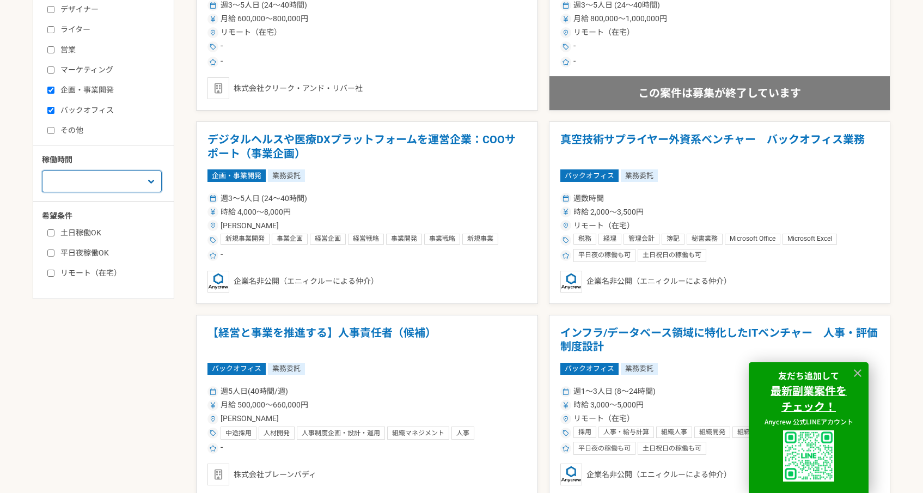
scroll to position [339, 0]
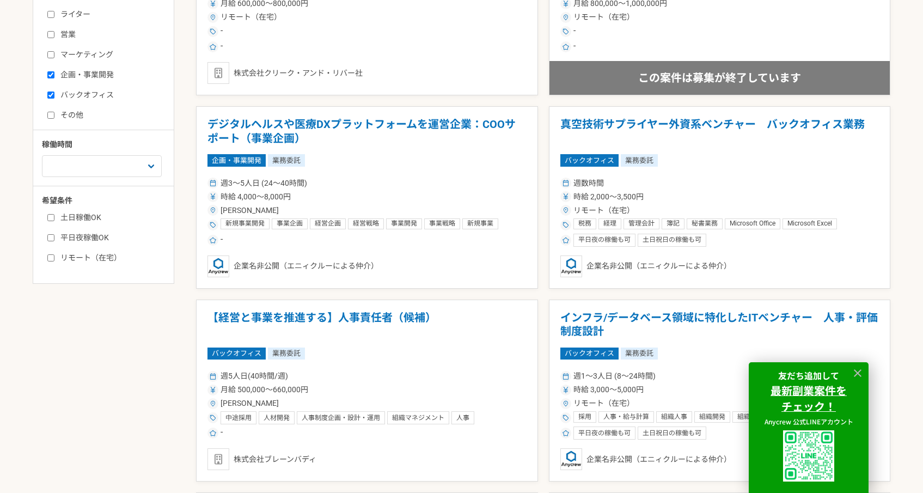
click at [50, 97] on input "バックオフィス" at bounding box center [50, 94] width 7 height 7
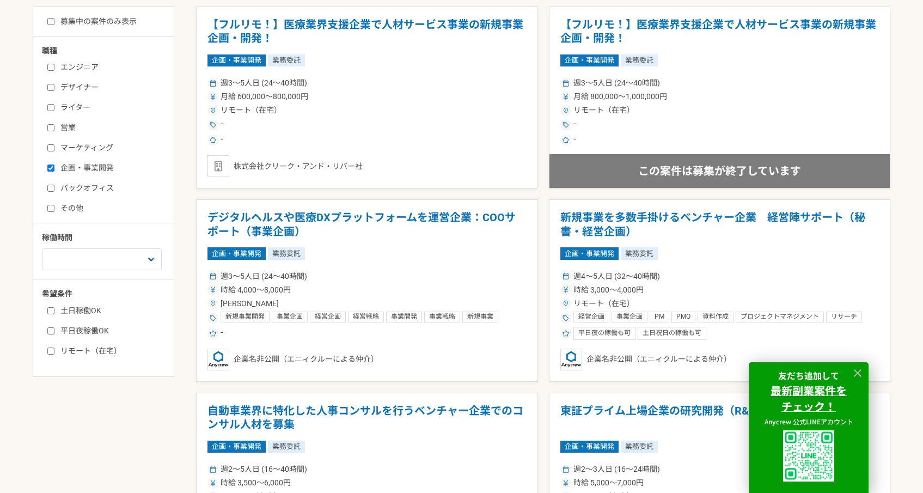
scroll to position [339, 0]
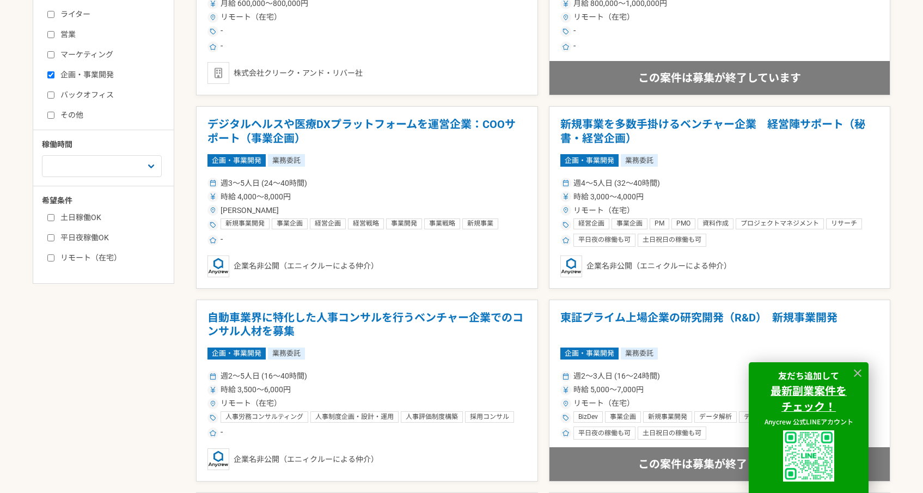
click at [51, 94] on input "バックオフィス" at bounding box center [50, 94] width 7 height 7
checkbox input "true"
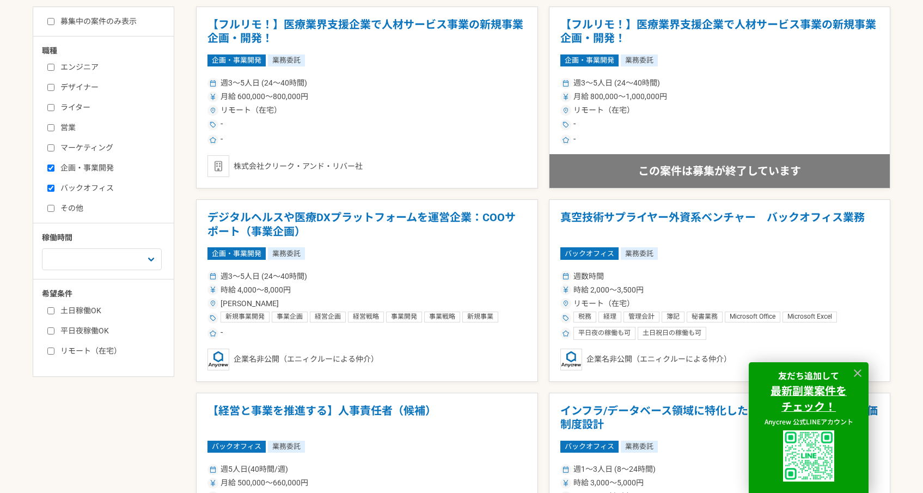
scroll to position [339, 0]
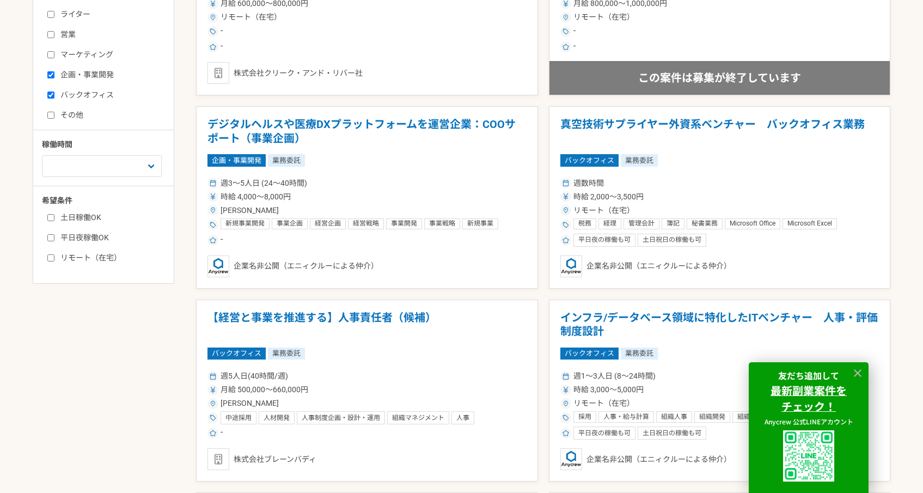
click at [53, 75] on input "企画・事業開発" at bounding box center [50, 74] width 7 height 7
checkbox input "false"
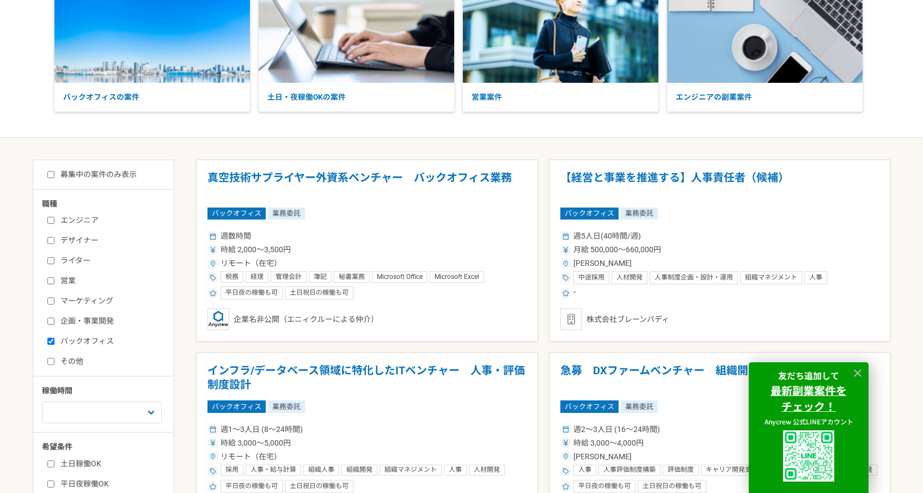
scroll to position [125, 0]
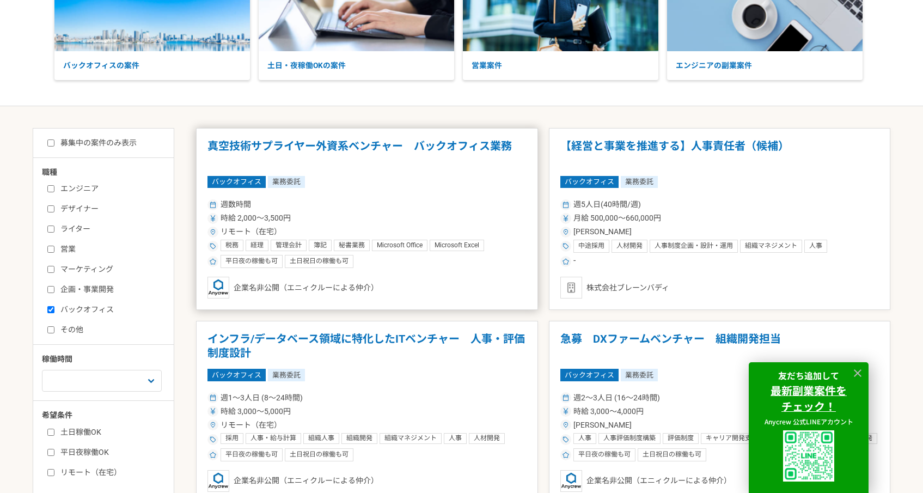
click at [287, 161] on h1 "真空技術サプライヤー外資系ベンチャー　バックオフィス業務" at bounding box center [366, 153] width 319 height 28
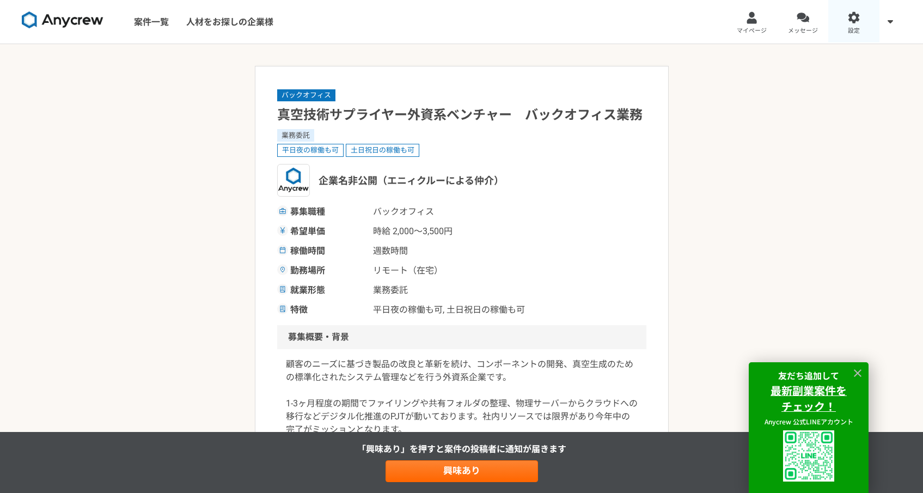
click at [845, 33] on link "設定" at bounding box center [853, 22] width 51 height 44
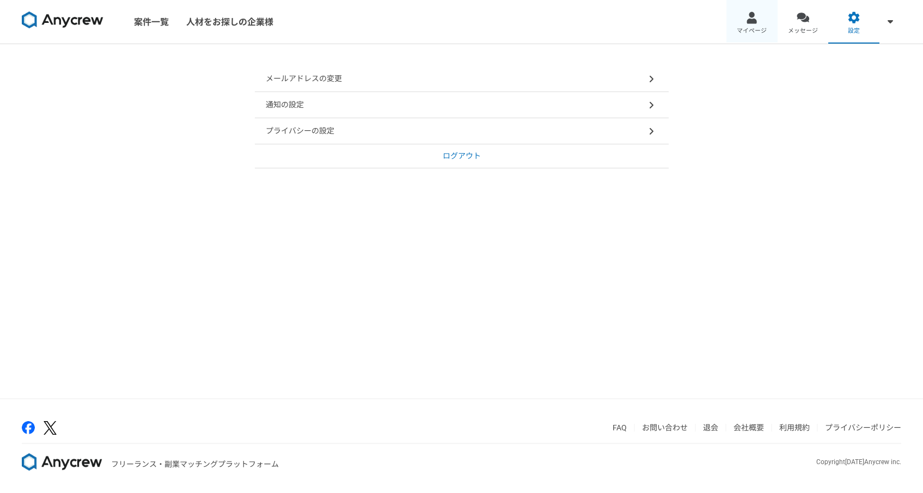
click at [754, 22] on div at bounding box center [751, 17] width 13 height 13
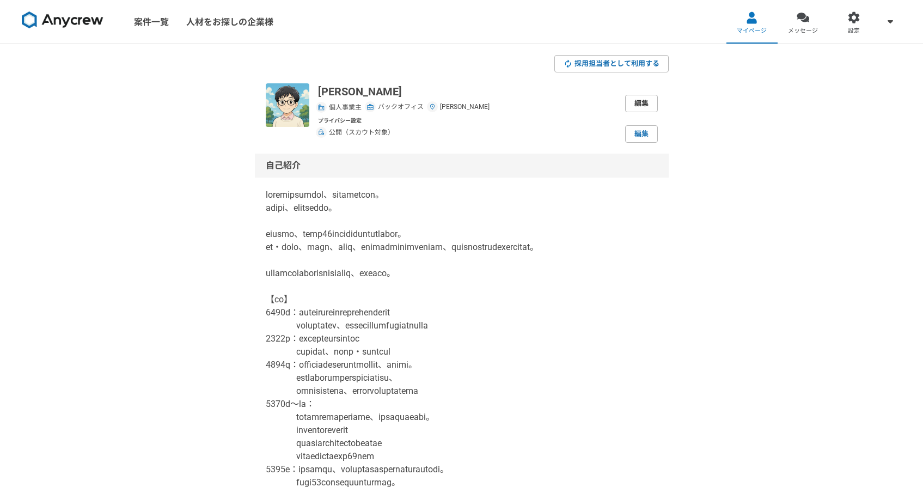
click at [636, 107] on link "編集" at bounding box center [641, 103] width 33 height 17
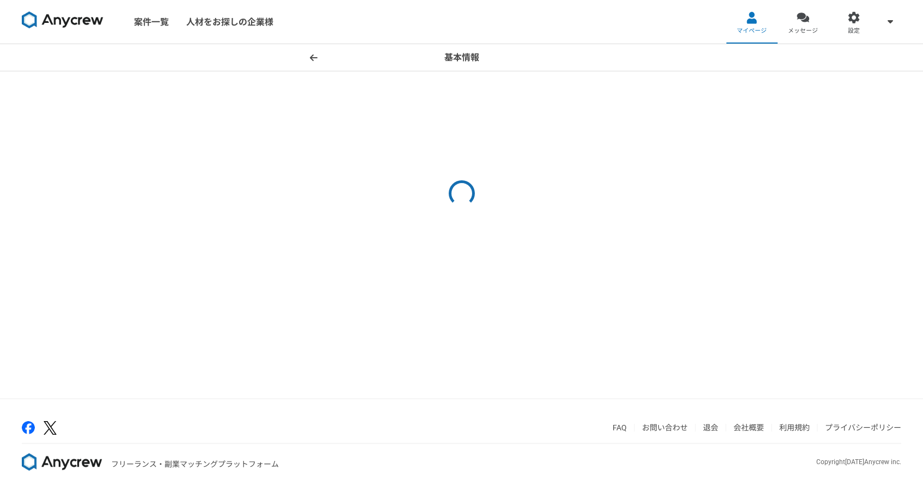
select select "7"
select select "13"
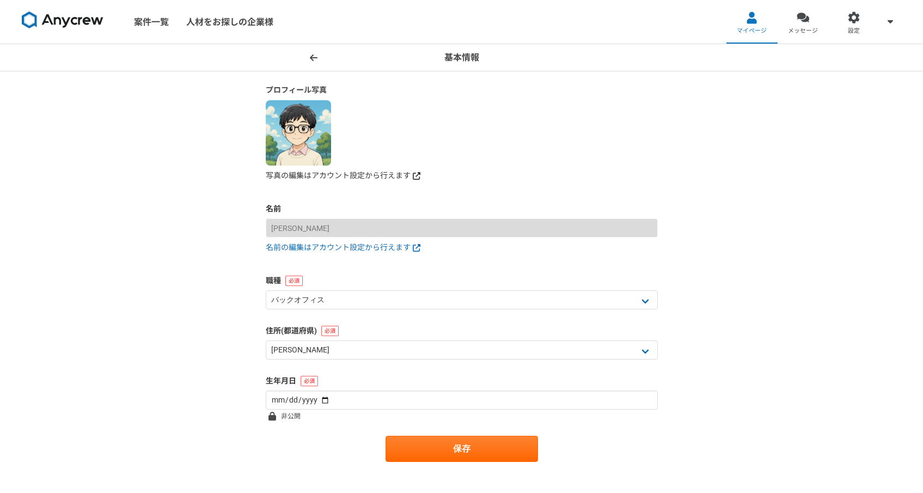
click at [297, 175] on link "写真の編集はアカウント設定から行えます" at bounding box center [462, 175] width 392 height 11
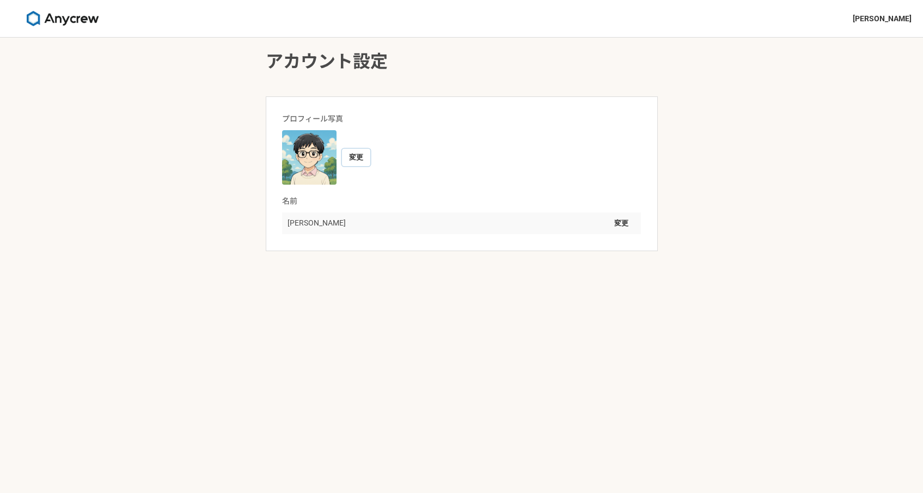
click at [353, 157] on button "変更" at bounding box center [356, 157] width 28 height 17
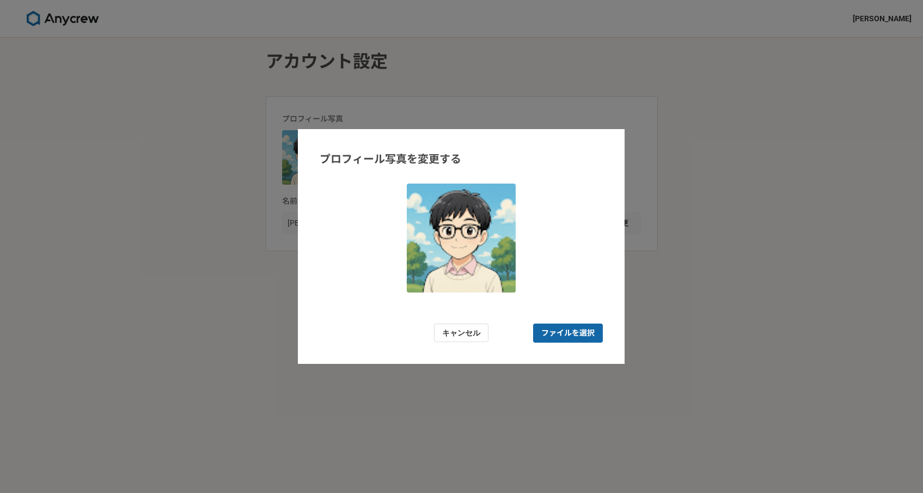
click at [542, 332] on span "ファイルを選択" at bounding box center [567, 332] width 53 height 11
click at [542, 332] on input "ファイルを選択" at bounding box center [568, 332] width 70 height 19
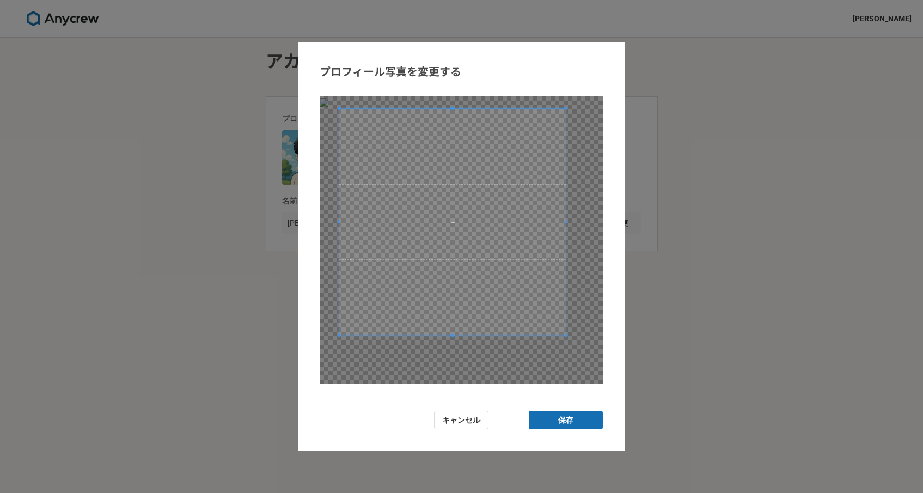
click at [371, 125] on span at bounding box center [452, 221] width 226 height 226
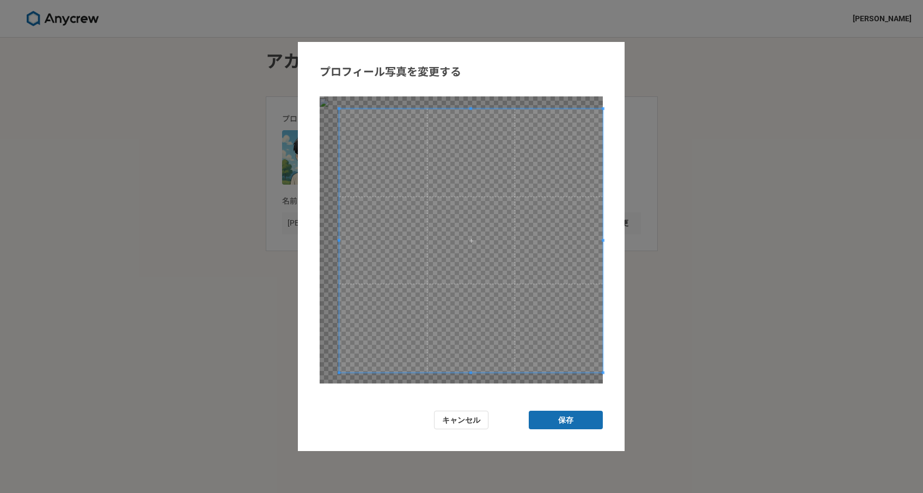
click at [607, 403] on form "プロフィール写真を変更する キャンセル 保存" at bounding box center [461, 246] width 327 height 409
click at [335, 110] on span at bounding box center [463, 240] width 263 height 263
click at [550, 419] on button "保存" at bounding box center [565, 419] width 74 height 19
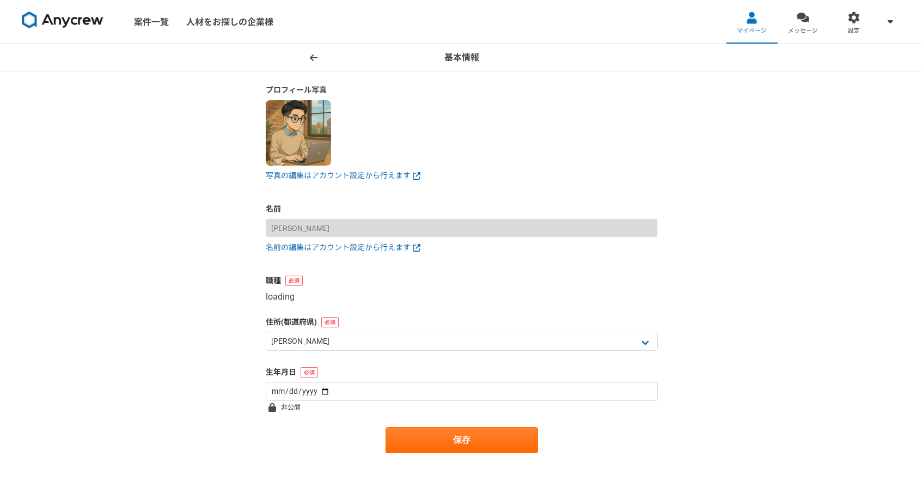
select select "13"
select select "7"
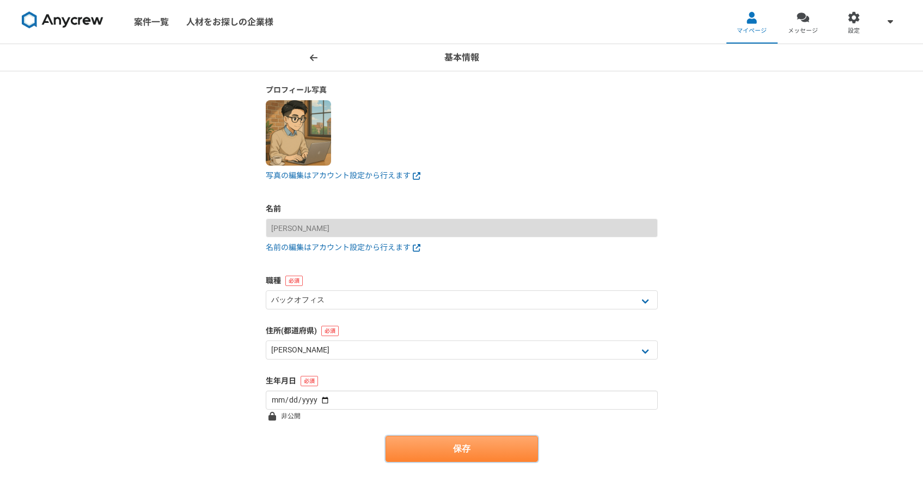
click at [425, 454] on button "保存" at bounding box center [461, 448] width 152 height 26
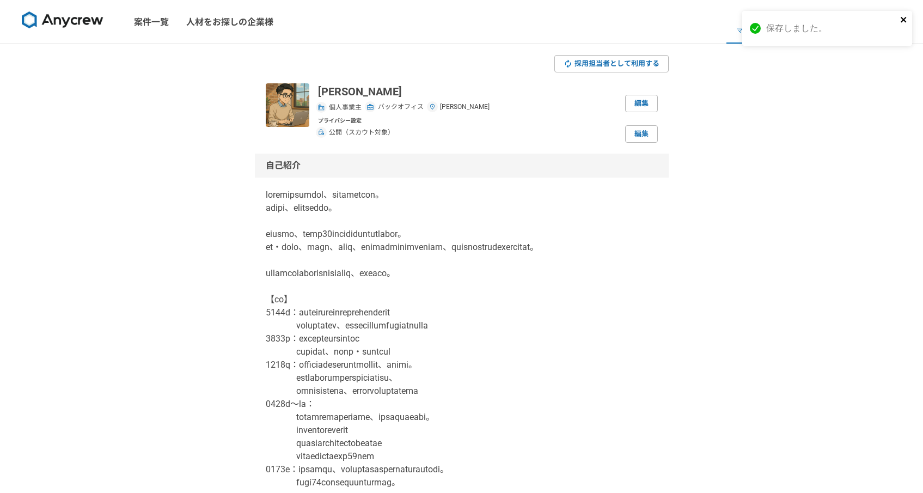
click at [907, 21] on icon "close" at bounding box center [904, 19] width 8 height 9
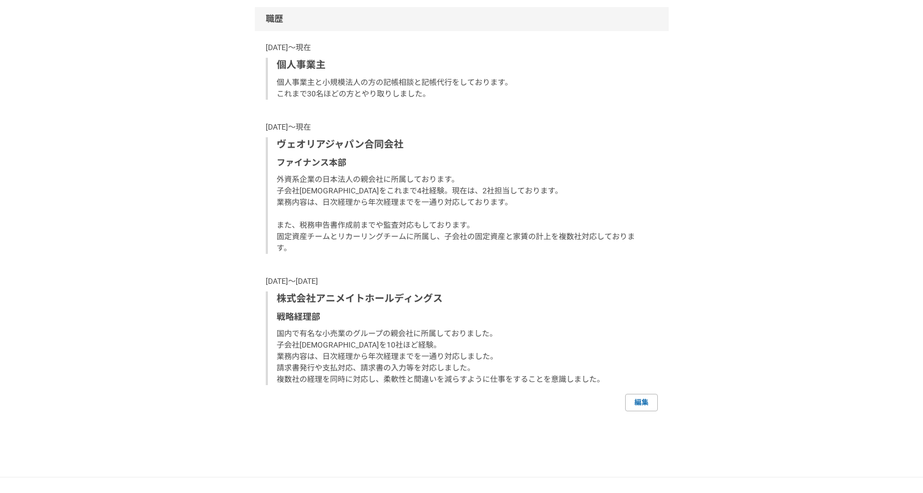
scroll to position [1034, 0]
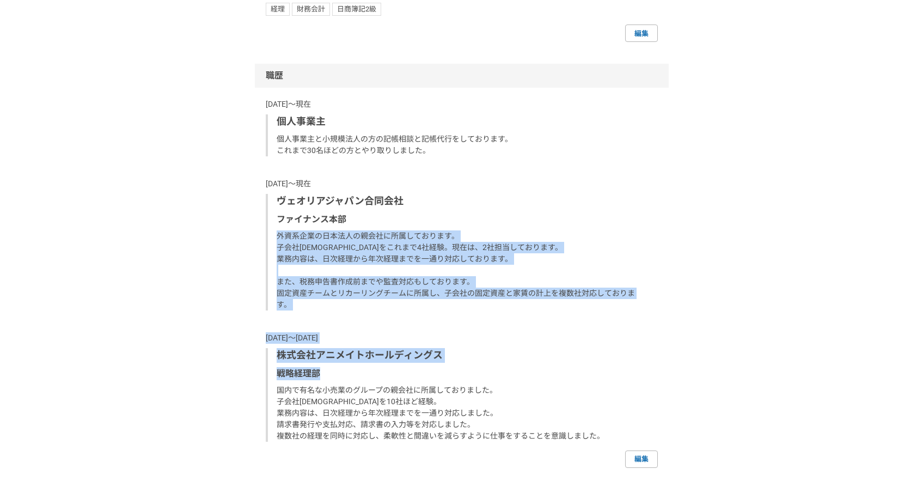
drag, startPoint x: 518, startPoint y: 255, endPoint x: 513, endPoint y: 389, distance: 133.4
click at [513, 389] on div "2025年〜現在 個人事業主 個人事業主と小規模法人の方の記帳相談と記帳代行をしております。 これまで30名ほどの方とやり取りしました。 2024年〜現在 ヴ…" at bounding box center [462, 270] width 392 height 343
click at [562, 262] on p "外資系企業の日本法人の親会社に所属しております。 子会社[DEMOGRAPHIC_DATA]をこれまで4社経験。現在は、2社担当しております。 業務内容は、日…" at bounding box center [462, 270] width 372 height 80
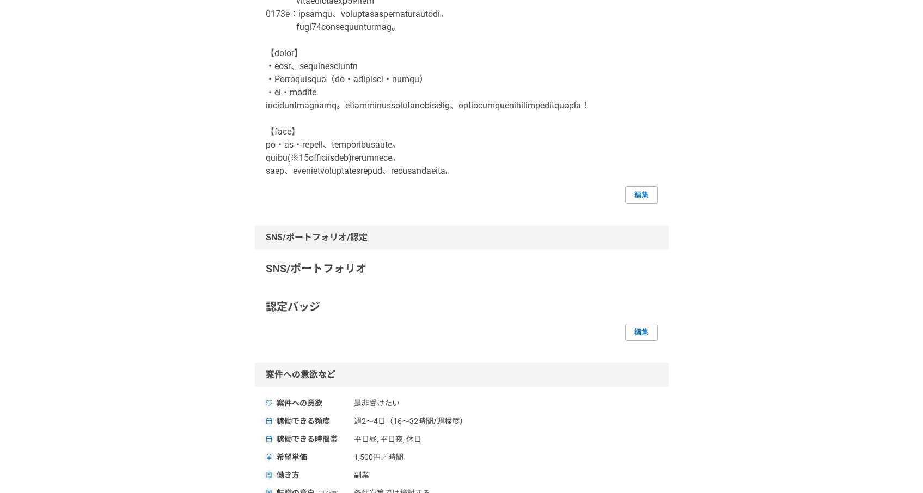
scroll to position [0, 0]
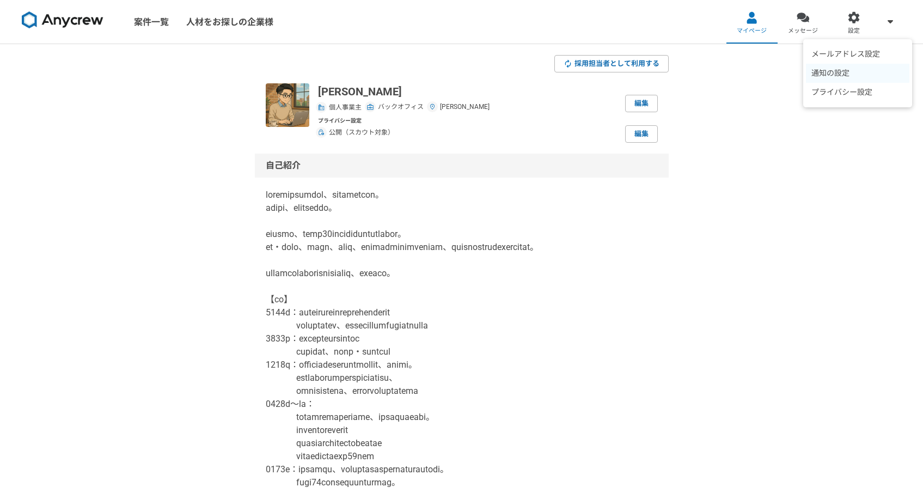
click at [831, 74] on li "通知の設定" at bounding box center [857, 73] width 103 height 19
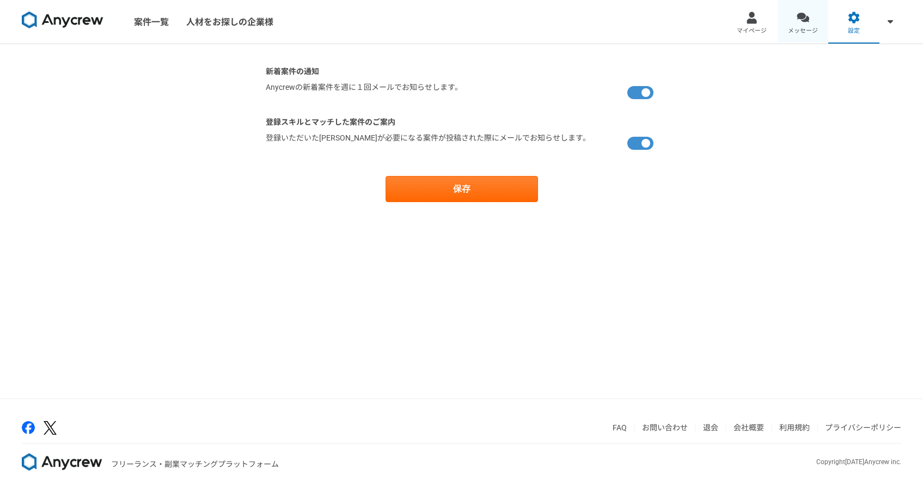
click at [812, 23] on link "メッセージ" at bounding box center [802, 22] width 51 height 44
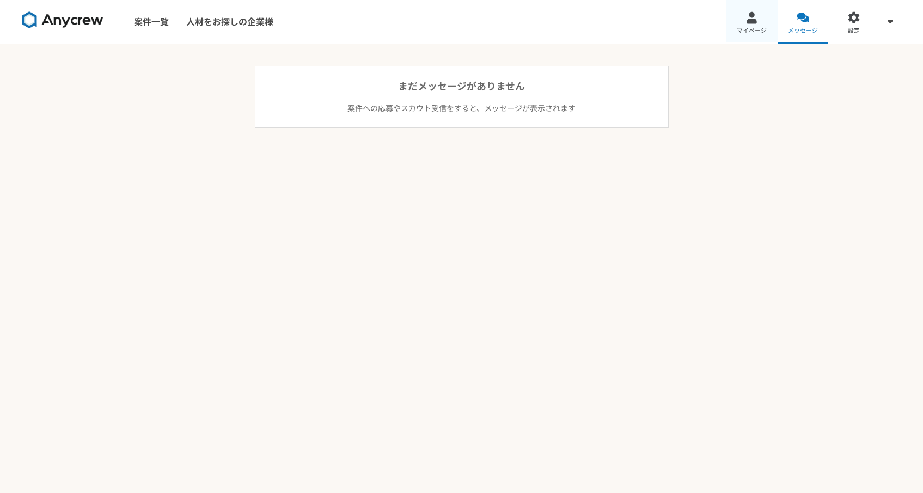
click at [746, 20] on div at bounding box center [751, 17] width 13 height 13
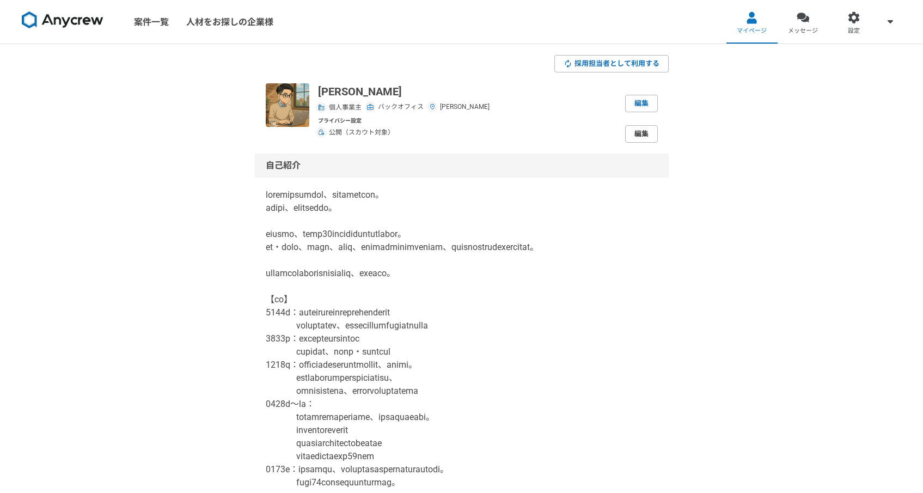
click at [635, 137] on link "編集" at bounding box center [641, 133] width 33 height 17
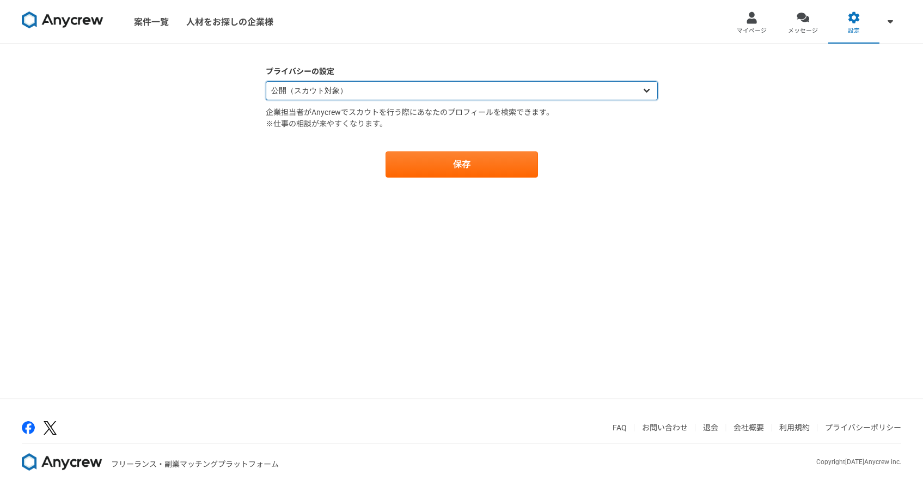
click at [586, 98] on select "公開（スカウト対象） 非公開（スカウト対象外）" at bounding box center [462, 90] width 392 height 19
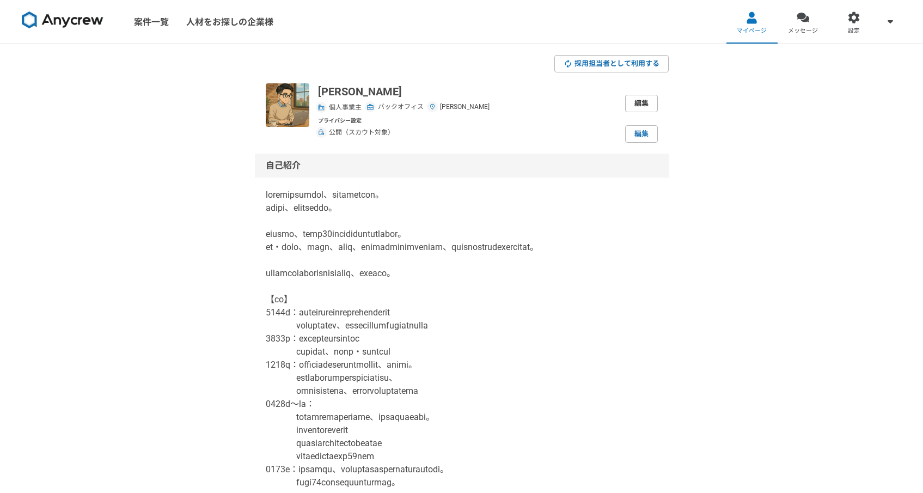
click at [635, 103] on link "編集" at bounding box center [641, 103] width 33 height 17
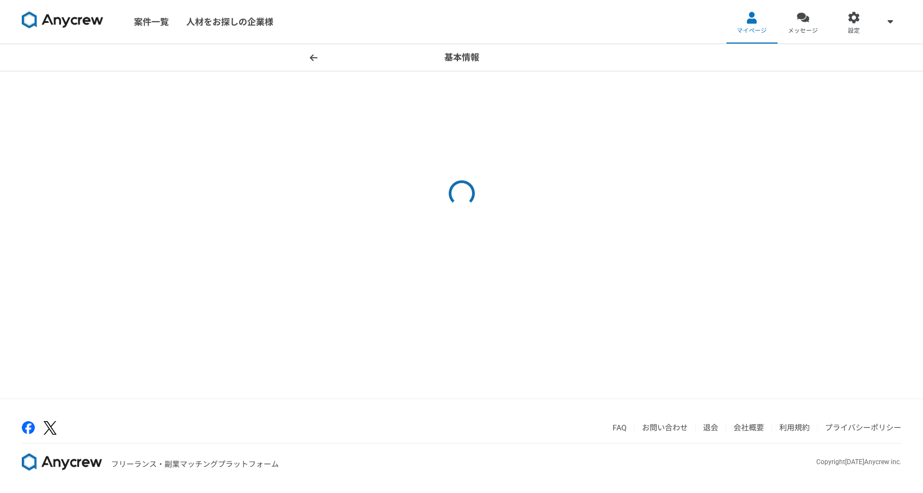
select select "7"
select select "13"
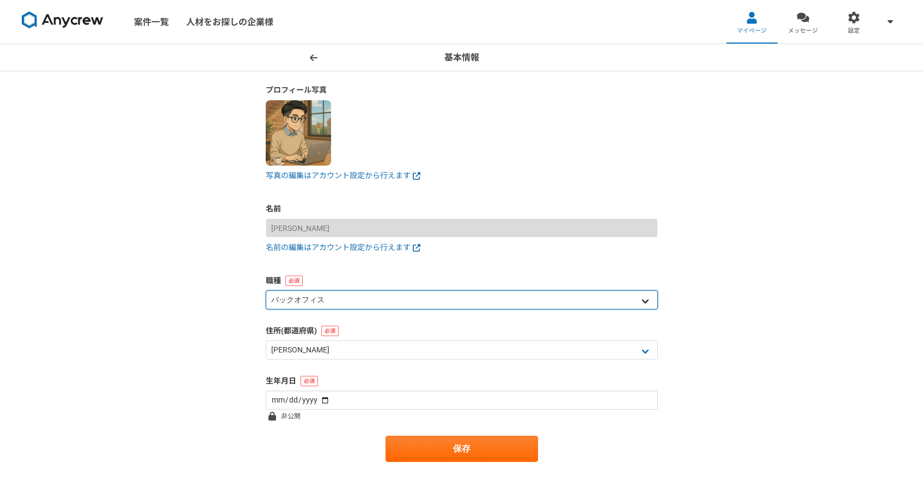
click at [362, 297] on select "エンジニア デザイナー ライター 営業 マーケティング 企画・事業開発 バックオフィス その他" at bounding box center [462, 299] width 392 height 19
click at [266, 290] on select "エンジニア デザイナー ライター 営業 マーケティング 企画・事業開発 バックオフィス その他" at bounding box center [462, 299] width 392 height 19
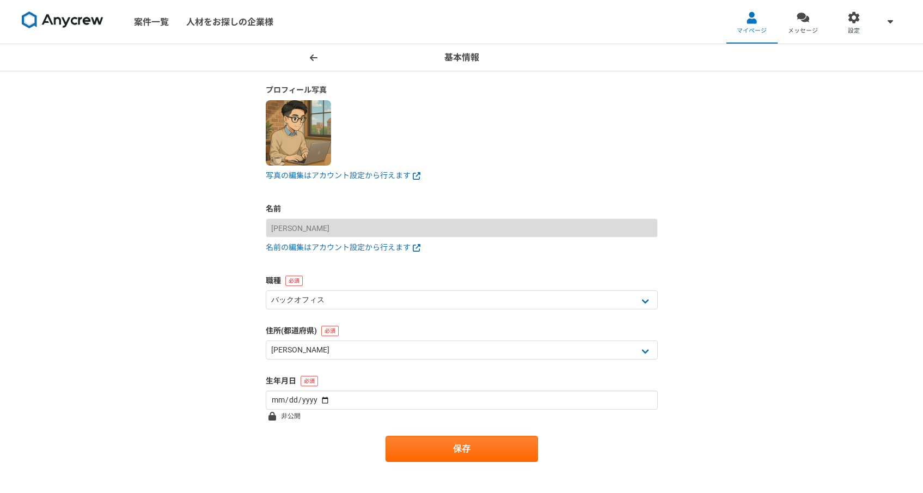
click at [229, 313] on div "基本情報 プロフィール写真 写真の編集はアカウント設定から行えます 名前 仲田竜馬 名前の編集はアカウント設定から行えます 職種 エンジニア デザイナー ライ…" at bounding box center [461, 274] width 923 height 461
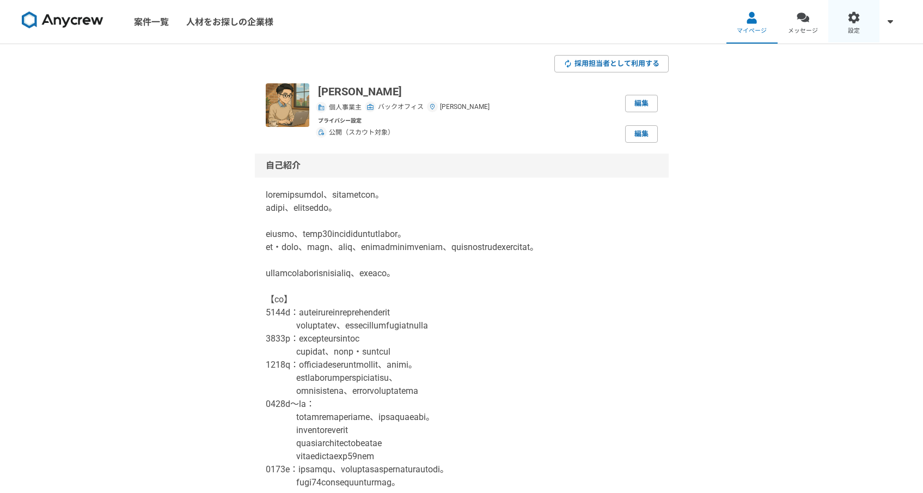
click at [858, 20] on div at bounding box center [853, 17] width 13 height 13
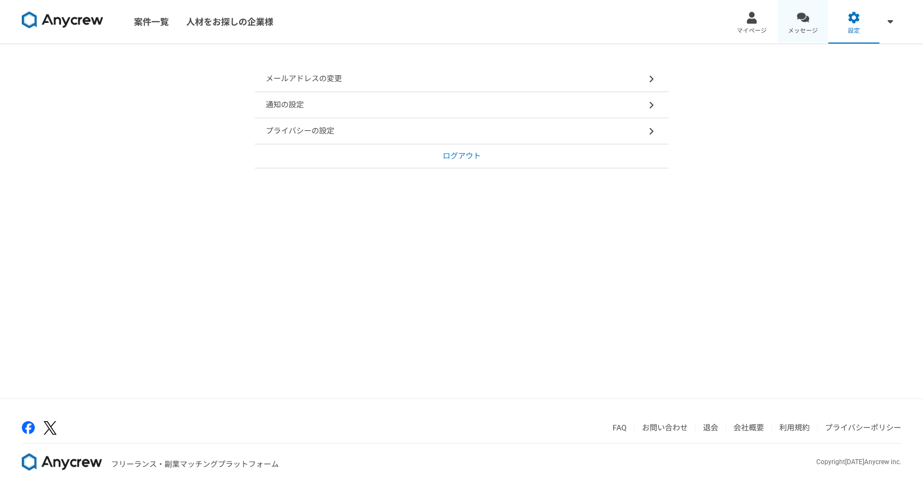
click at [795, 22] on link "メッセージ" at bounding box center [802, 22] width 51 height 44
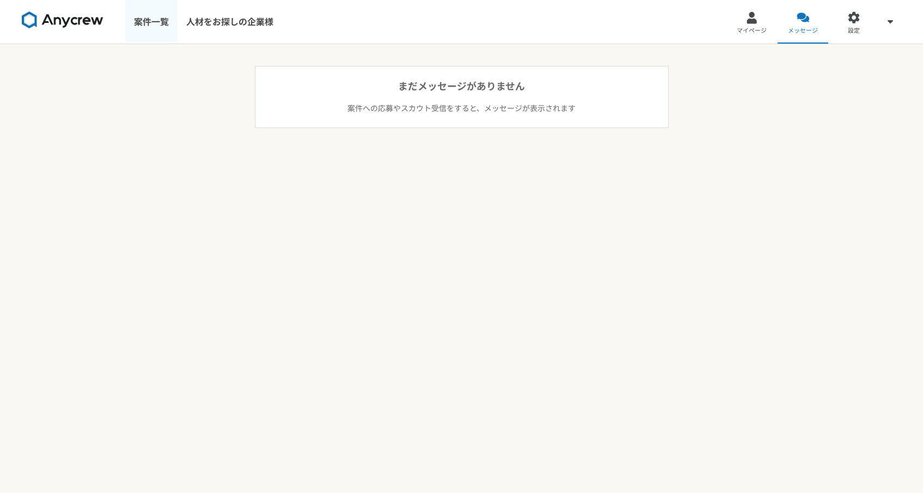
click at [140, 30] on link "案件一覧" at bounding box center [151, 22] width 52 height 44
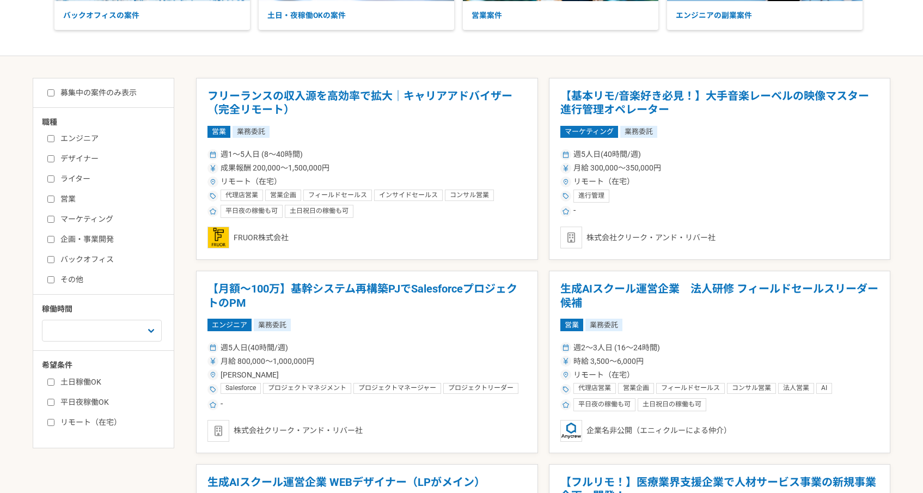
scroll to position [176, 0]
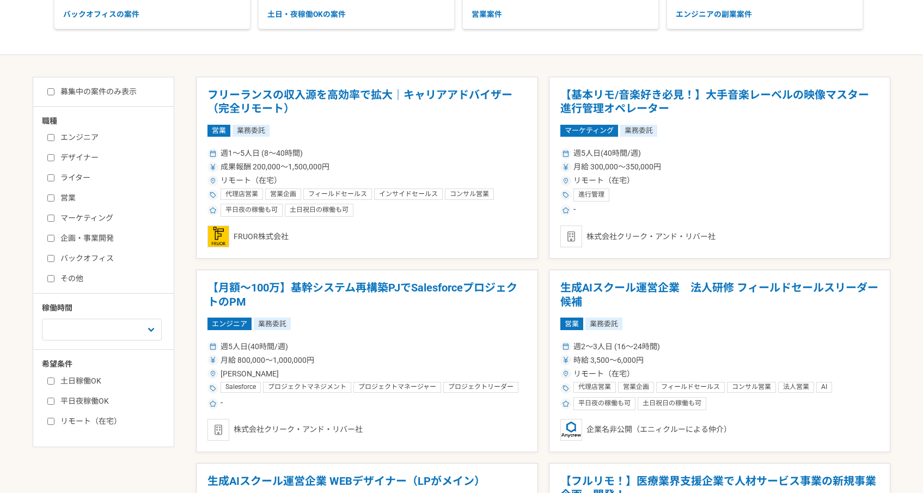
click at [90, 253] on label "バックオフィス" at bounding box center [109, 258] width 125 height 11
click at [54, 255] on input "バックオフィス" at bounding box center [50, 258] width 7 height 7
checkbox input "true"
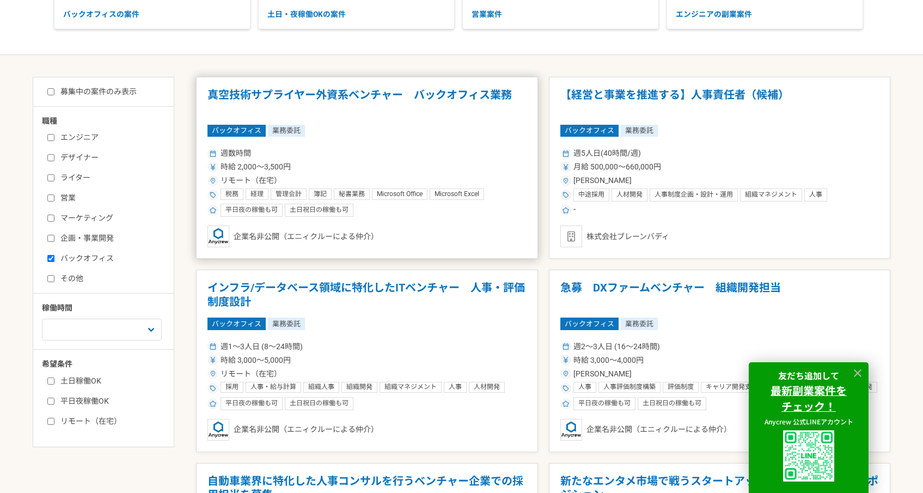
click at [476, 205] on div "平日夜の稼働も可 土日祝日の稼働も可" at bounding box center [366, 210] width 319 height 13
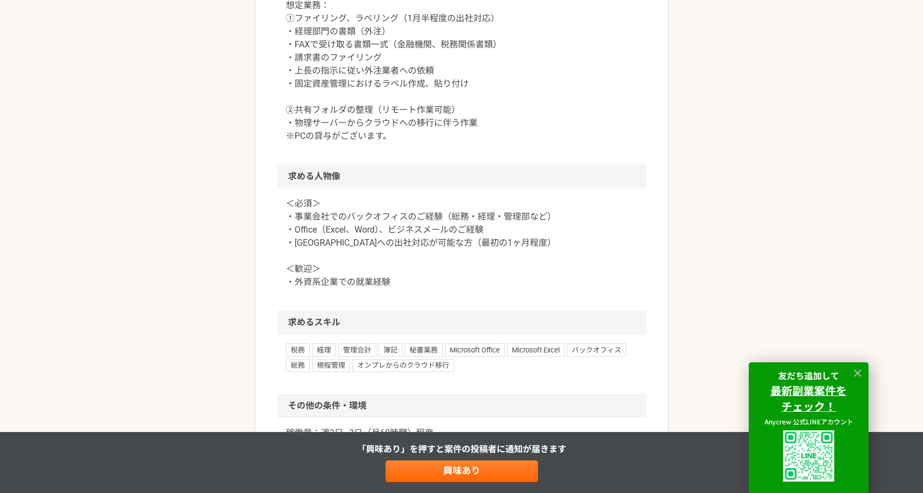
scroll to position [703, 0]
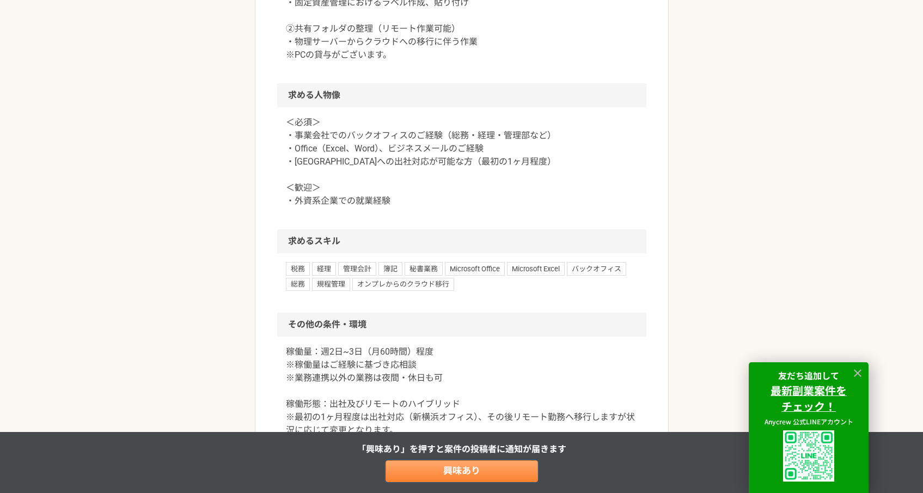
click at [458, 468] on link "興味あり" at bounding box center [461, 471] width 152 height 22
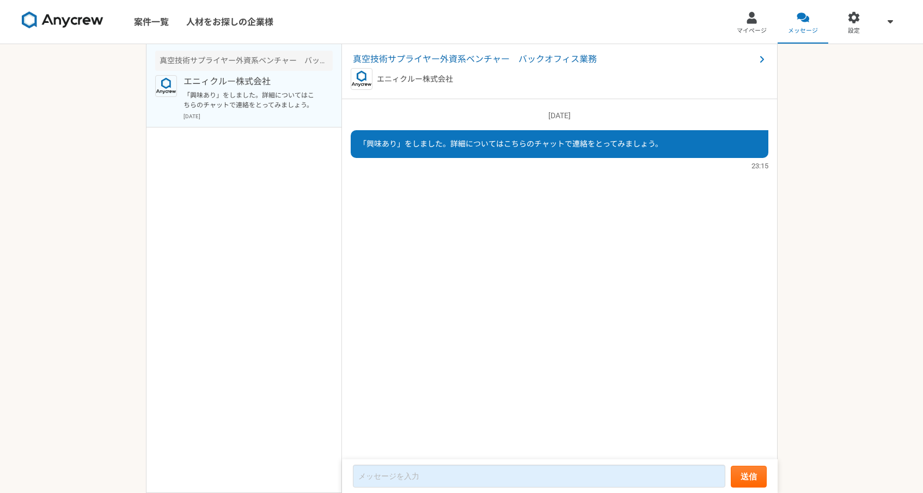
click at [82, 24] on img at bounding box center [63, 19] width 82 height 17
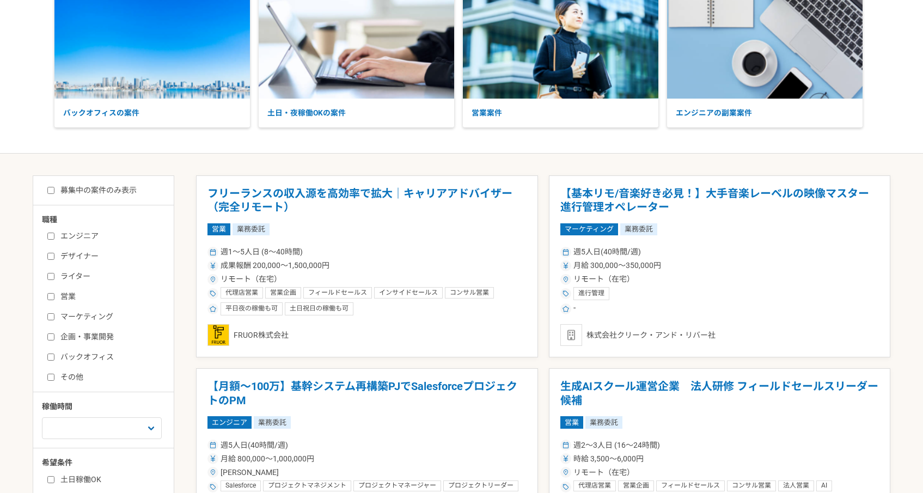
scroll to position [95, 0]
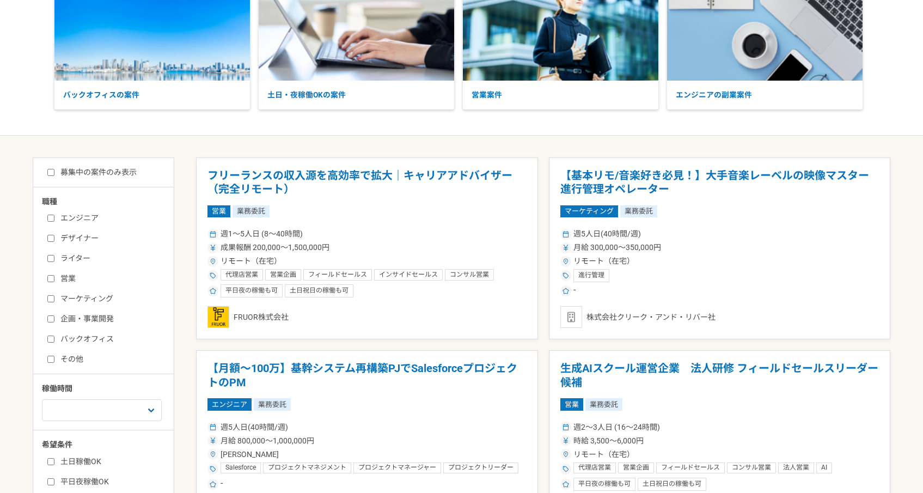
click at [105, 336] on label "バックオフィス" at bounding box center [109, 338] width 125 height 11
click at [54, 336] on input "バックオフィス" at bounding box center [50, 338] width 7 height 7
checkbox input "true"
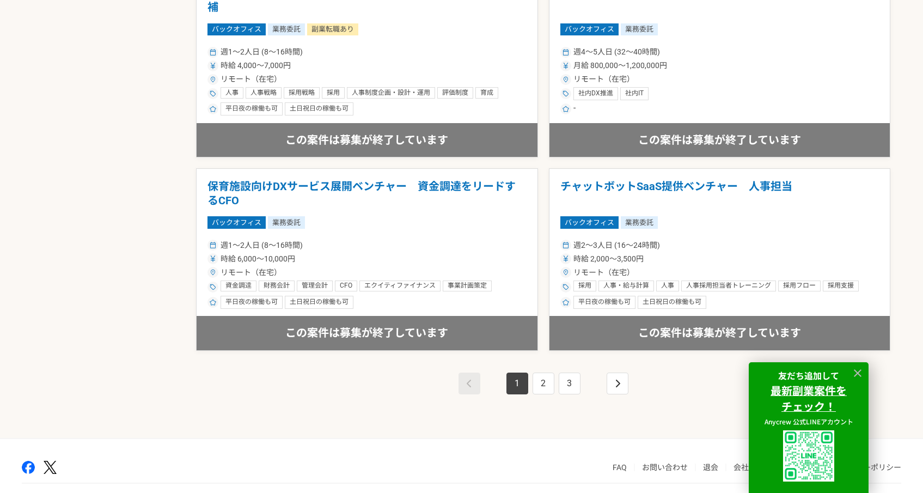
scroll to position [1860, 0]
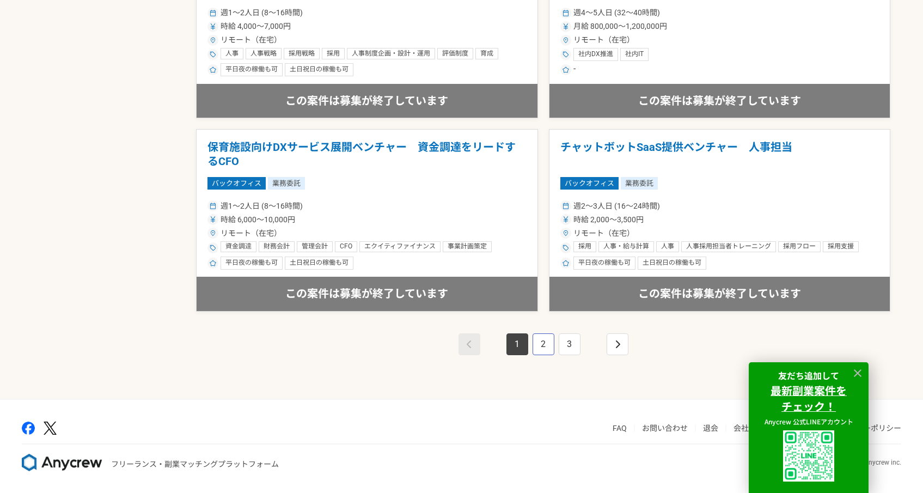
click at [539, 346] on link "2" at bounding box center [543, 344] width 22 height 22
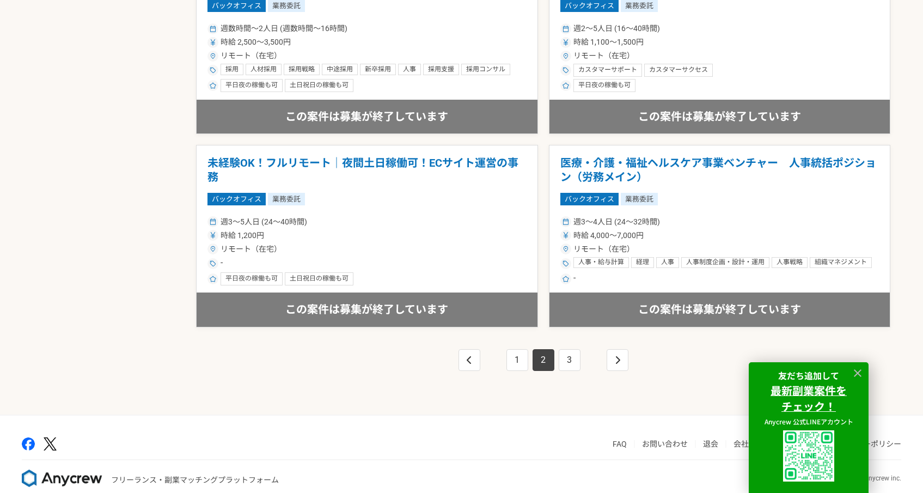
scroll to position [1855, 0]
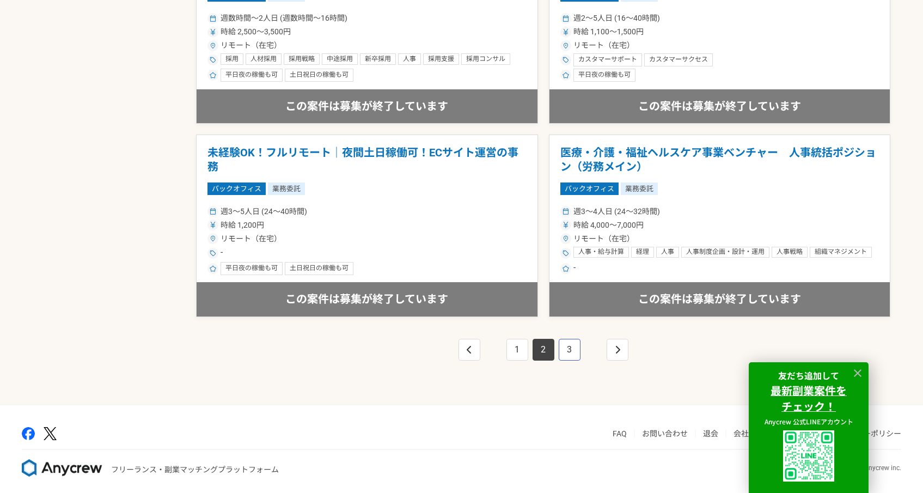
click at [575, 349] on link "3" at bounding box center [569, 350] width 22 height 22
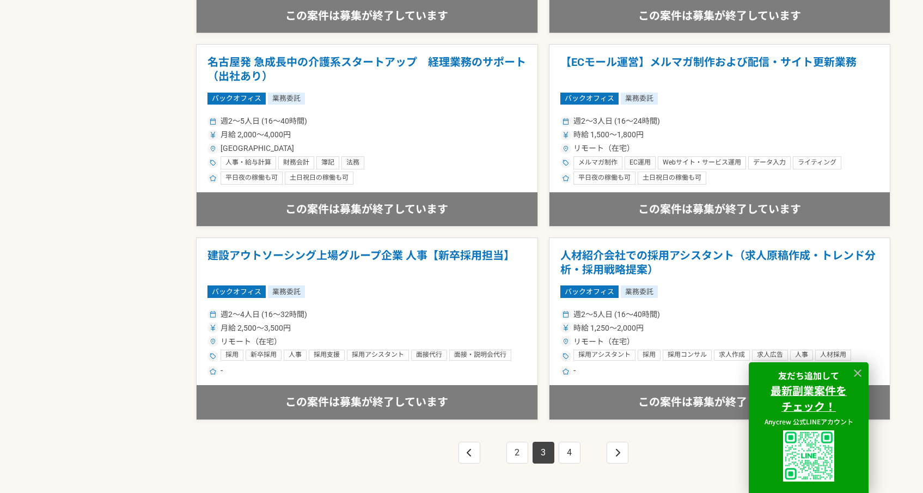
scroll to position [1860, 0]
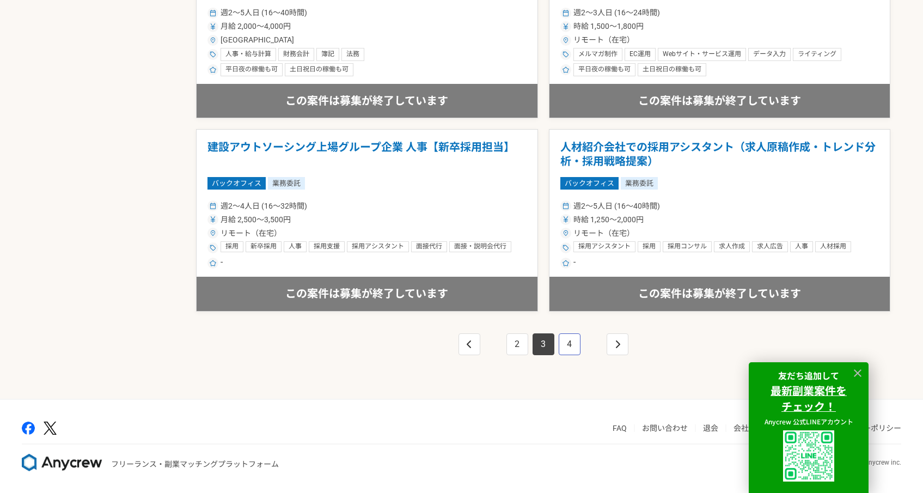
click at [567, 340] on link "4" at bounding box center [569, 344] width 22 height 22
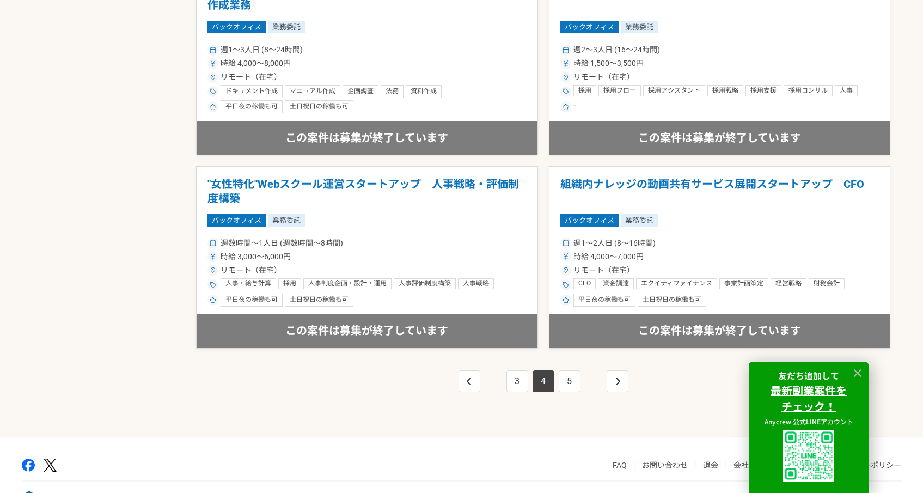
scroll to position [1860, 0]
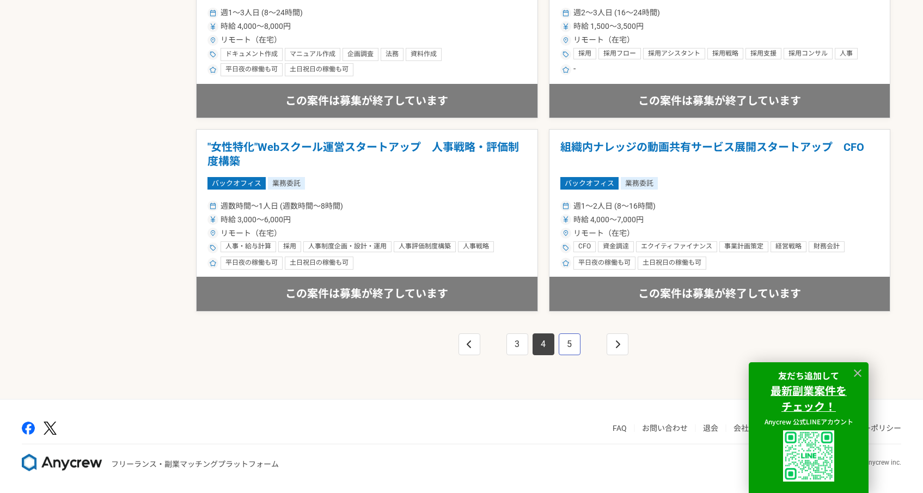
click at [568, 341] on link "5" at bounding box center [569, 344] width 22 height 22
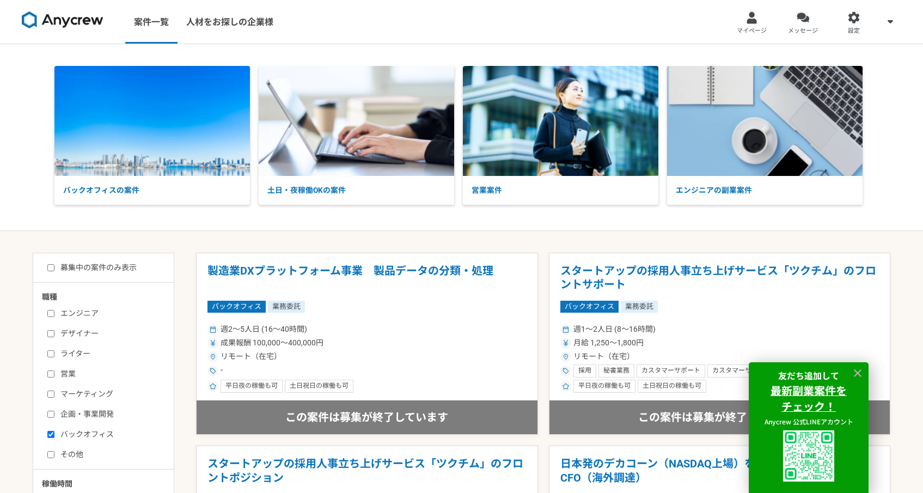
click at [859, 365] on div at bounding box center [857, 373] width 16 height 16
